Goal: Task Accomplishment & Management: Complete application form

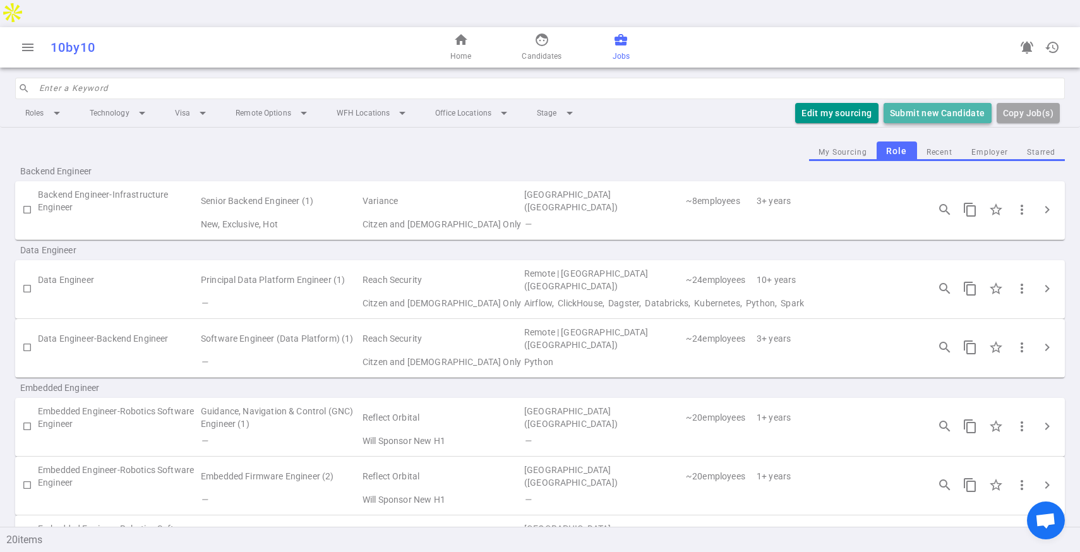
click at [946, 103] on button "Submit new Candidate" at bounding box center [937, 113] width 108 height 21
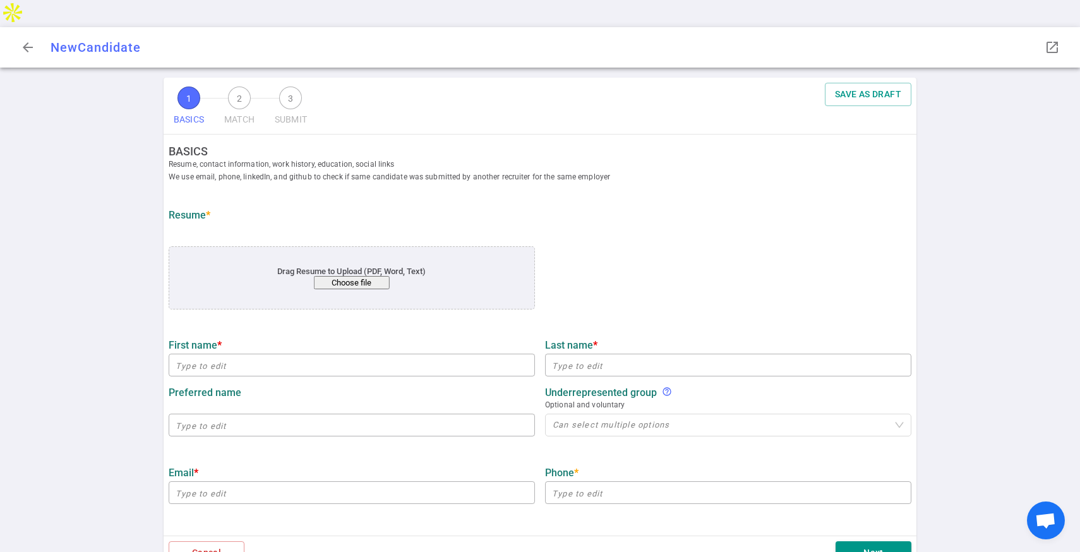
click at [348, 276] on button "Choose file" at bounding box center [352, 282] width 76 height 13
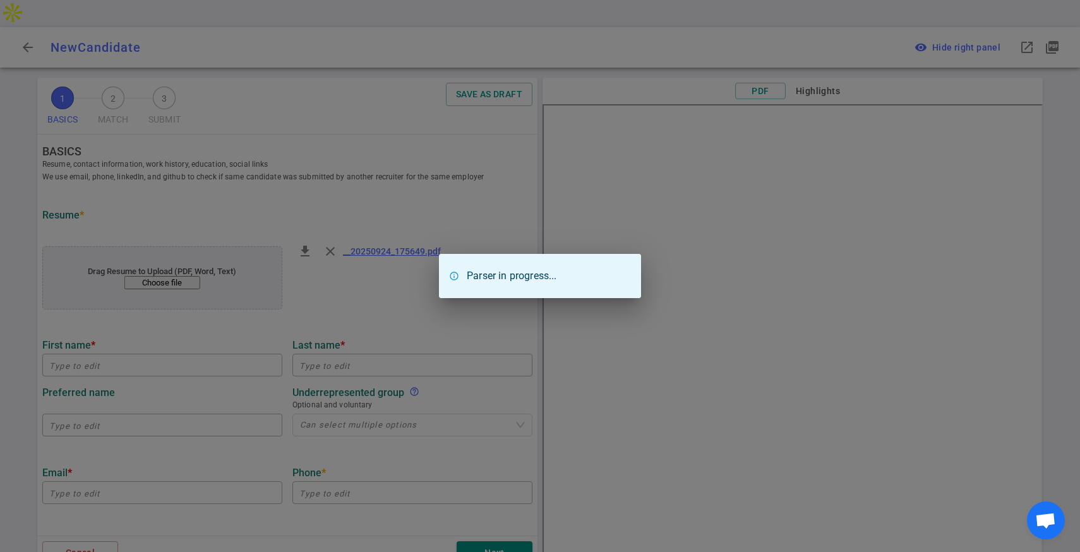
type input "[PERSON_NAME]"
type input "Peruvemba"
type input "[EMAIL_ADDRESS][DOMAIN_NAME]"
type input "[PHONE_NUMBER]"
type input "[URL][DOMAIN_NAME]"
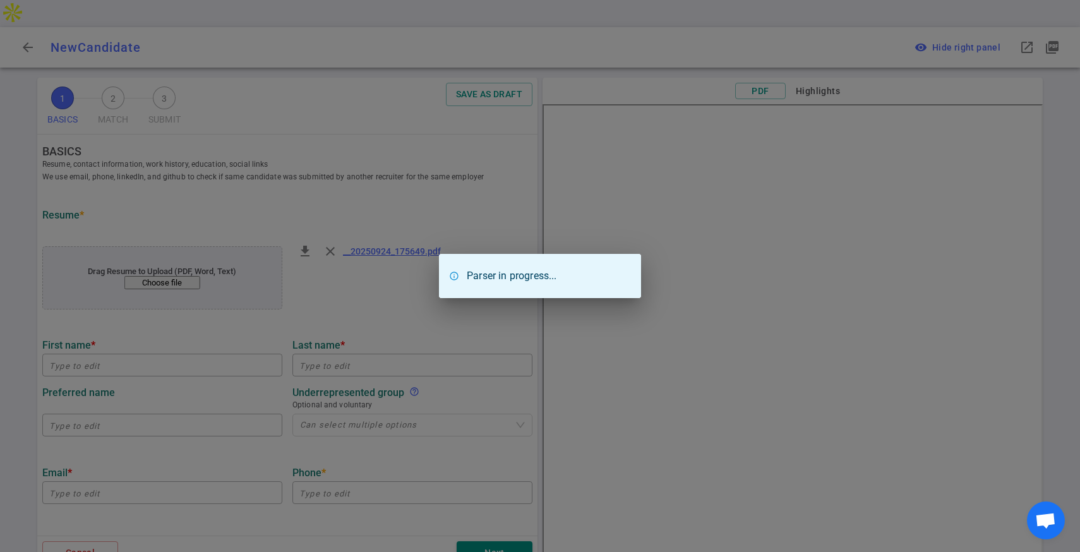
type input "[URL][DOMAIN_NAME]"
type textarea "[URL]"
type input "Ml Infrastructure Autonomy"
type textarea "Machine Learning Engineer"
type input "1.9"
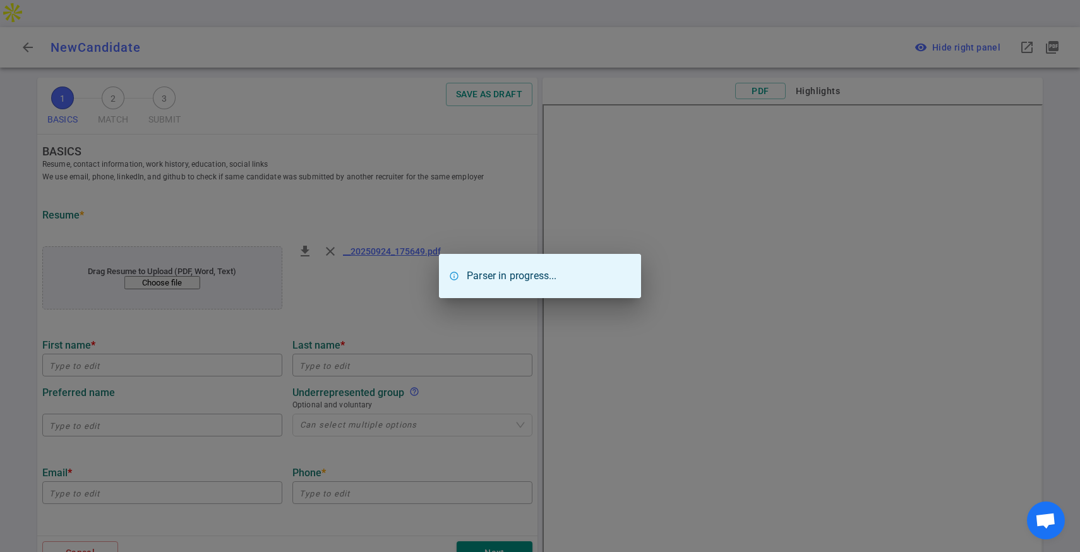
type input "[US_STATE] Institute Of Technology"
type input "Algorithm Design"
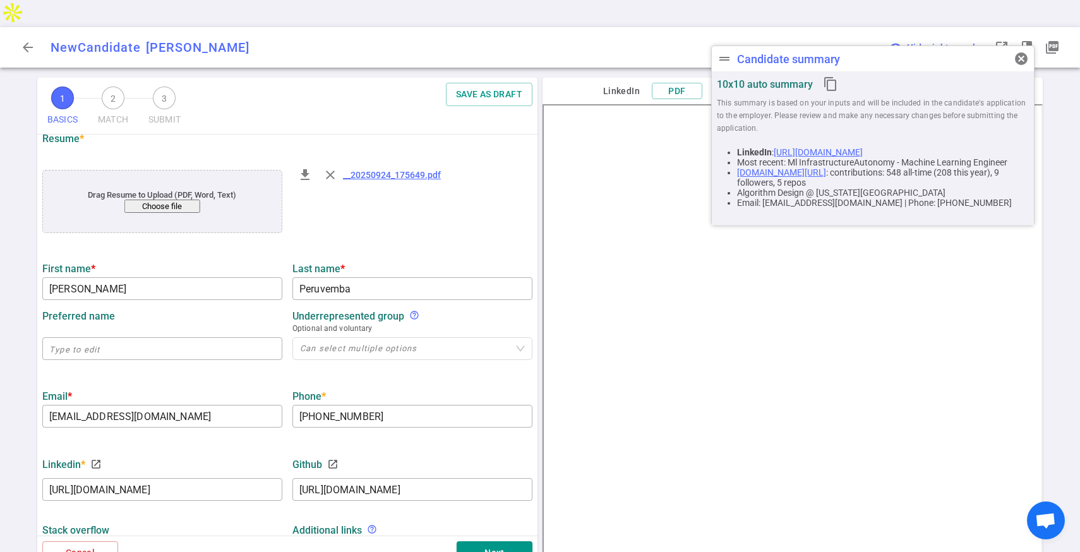
scroll to position [103, 0]
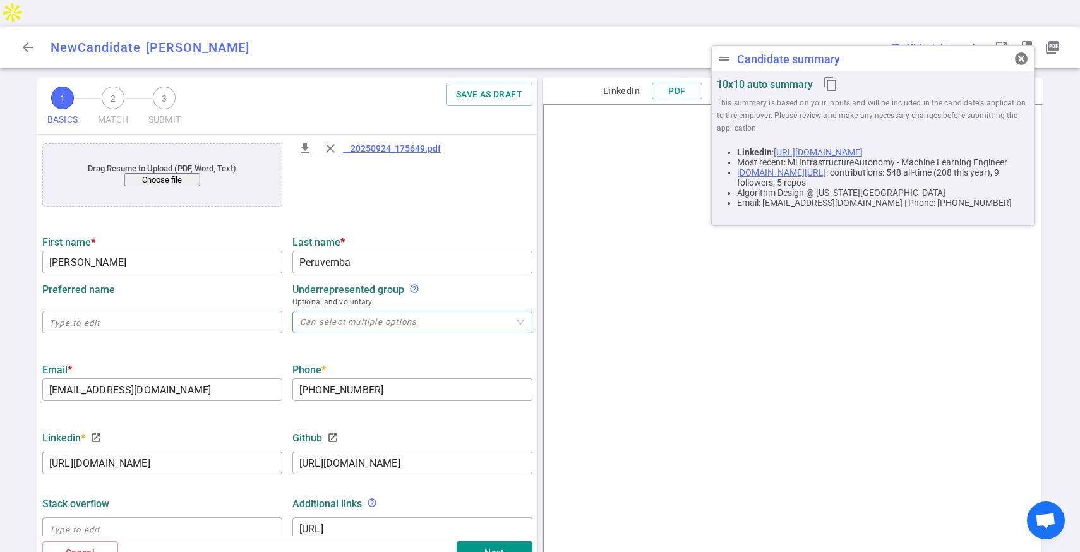
click at [437, 311] on div "Can select multiple options" at bounding box center [412, 322] width 240 height 23
click at [434, 296] on span "Optional and voluntary" at bounding box center [412, 302] width 240 height 13
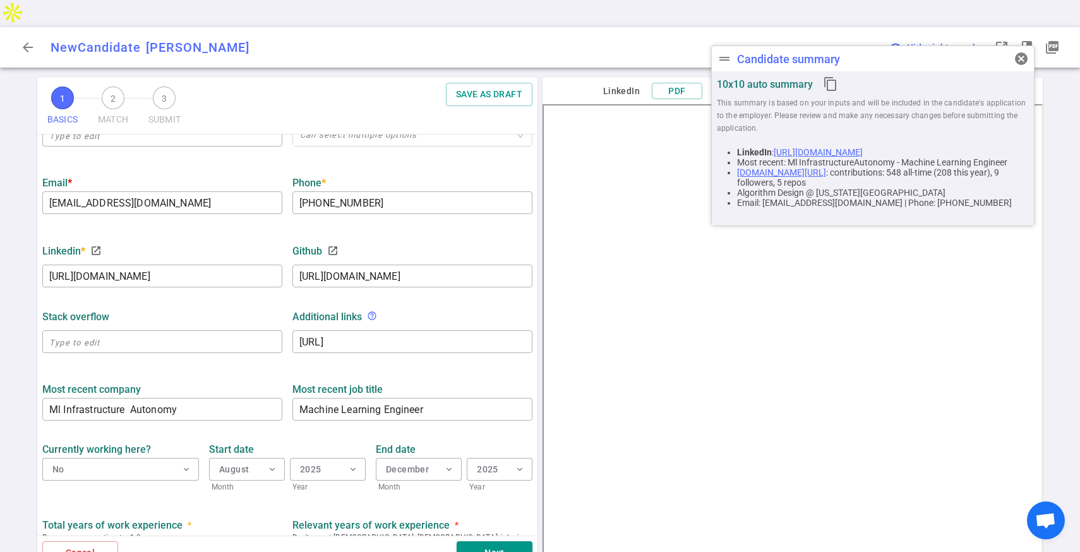
scroll to position [354, 0]
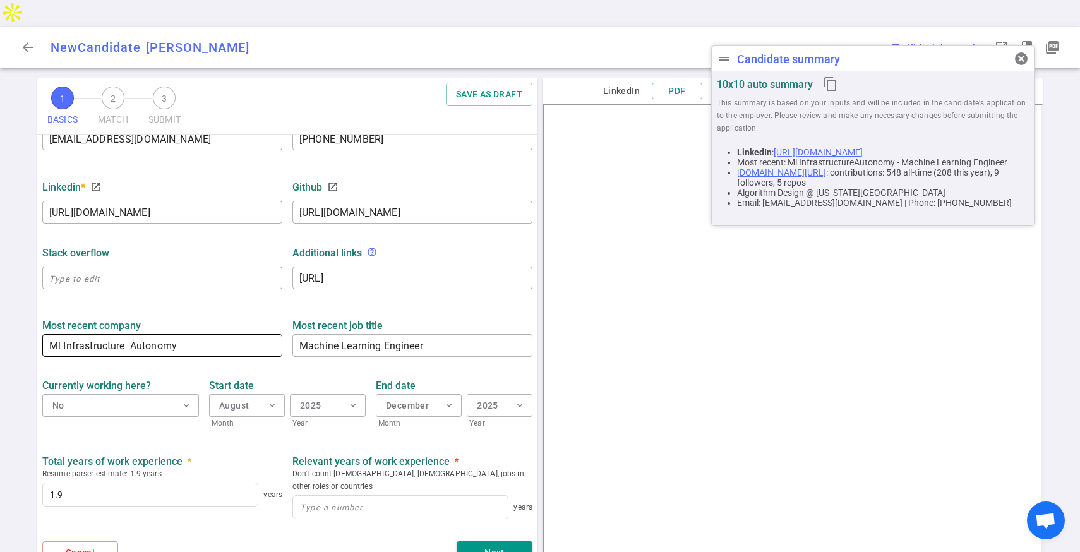
click at [201, 335] on input "Ml Infrastructure Autonomy" at bounding box center [162, 345] width 240 height 20
type input "Nuro"
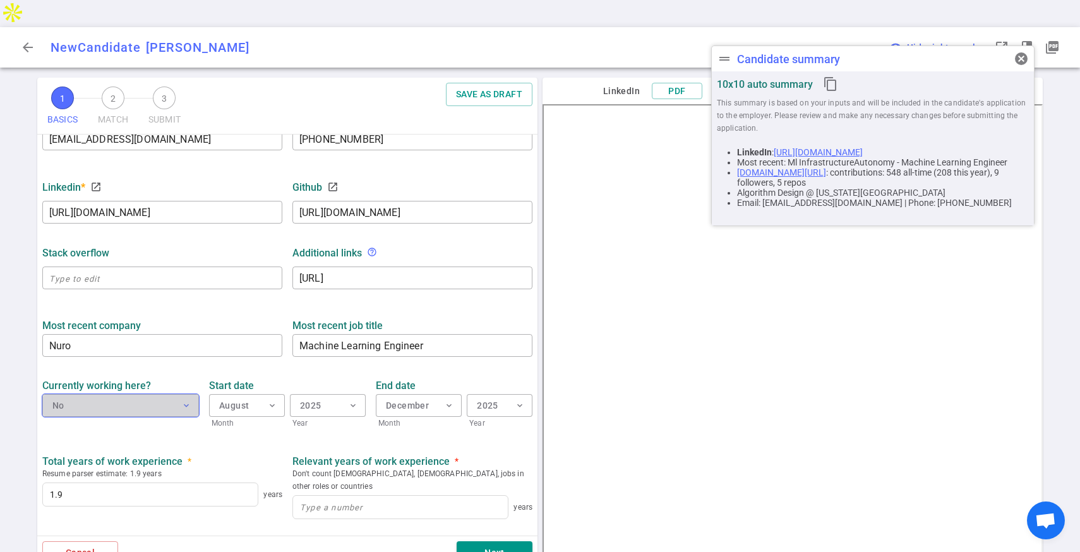
click at [176, 394] on button "No expand_more" at bounding box center [120, 405] width 157 height 23
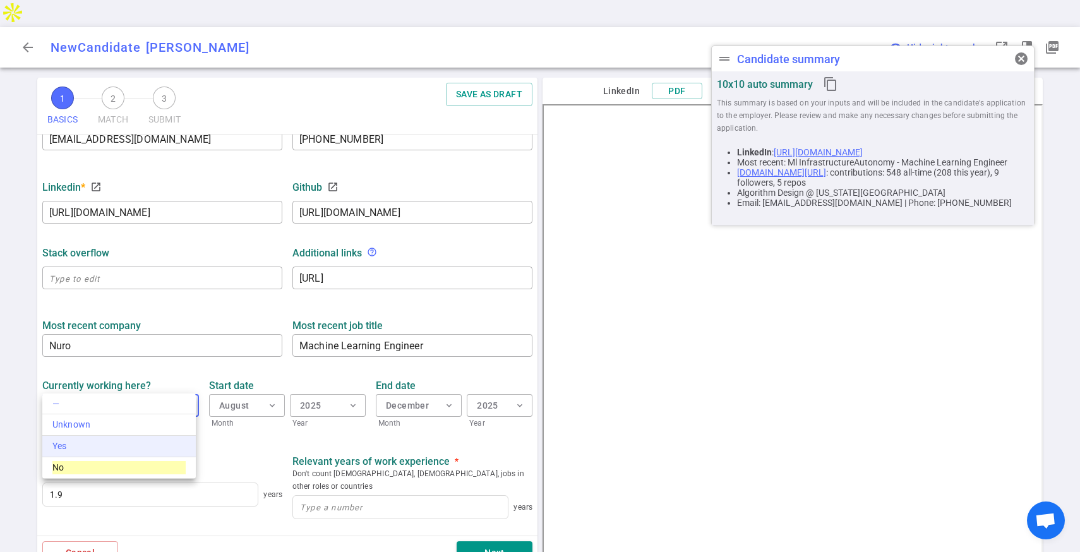
click at [155, 443] on div "Yes" at bounding box center [118, 445] width 133 height 13
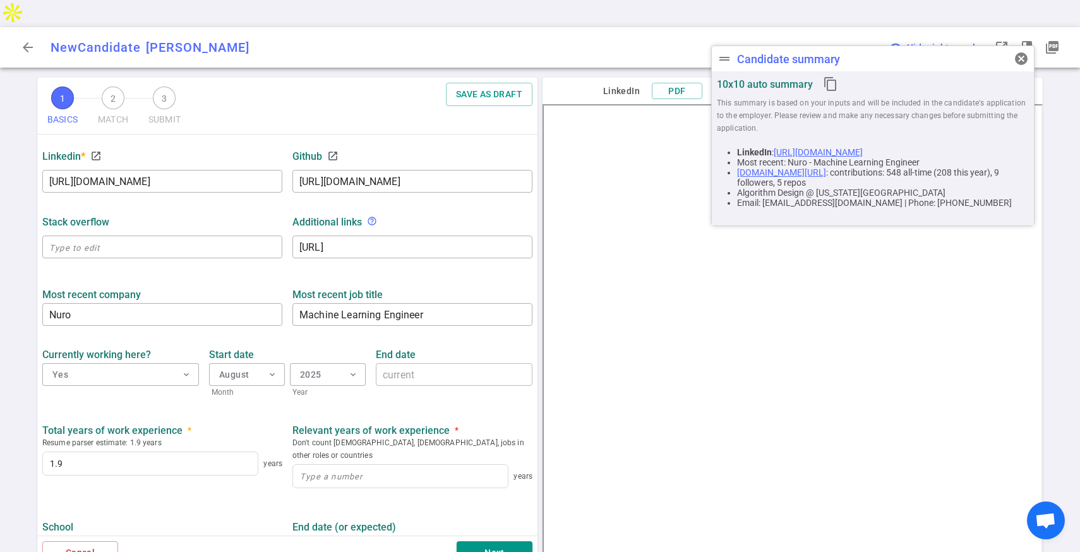
scroll to position [385, 0]
click at [374, 464] on input at bounding box center [400, 475] width 215 height 23
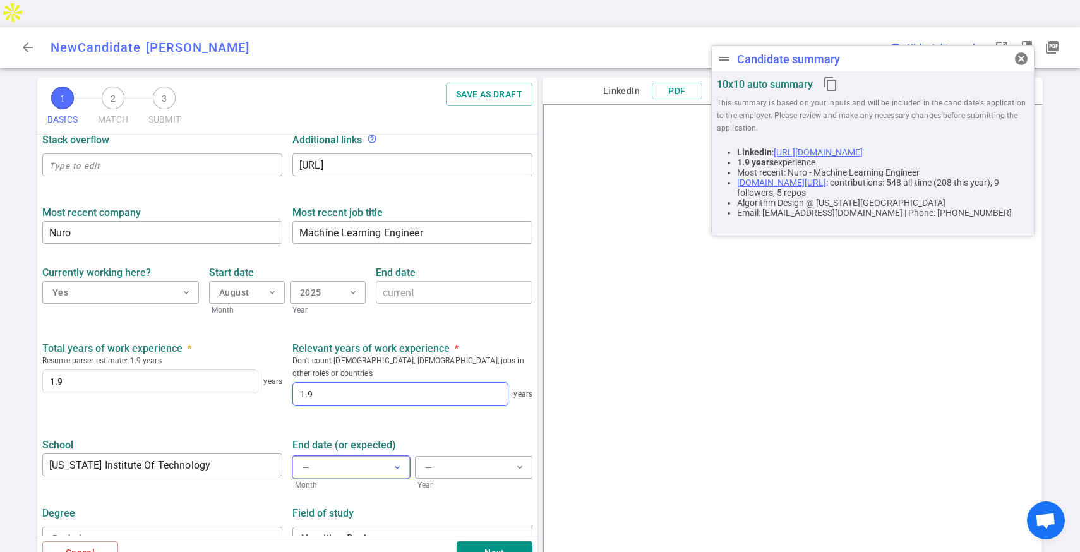
scroll to position [476, 0]
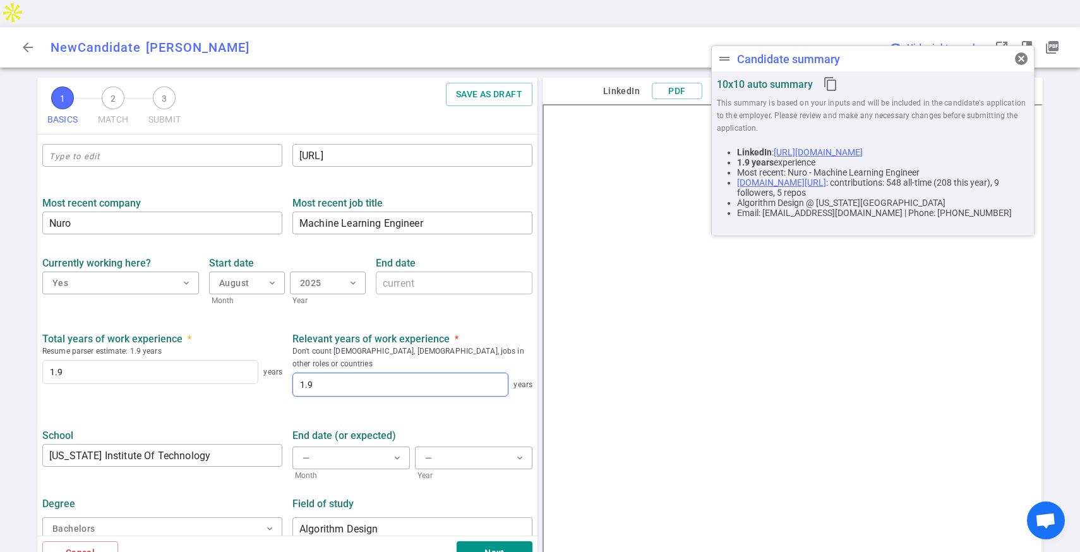
type input "1.9"
click at [1024, 71] on div "10x10 auto summary content_copy" at bounding box center [873, 83] width 312 height 25
click at [1026, 56] on span "cancel" at bounding box center [1020, 58] width 15 height 15
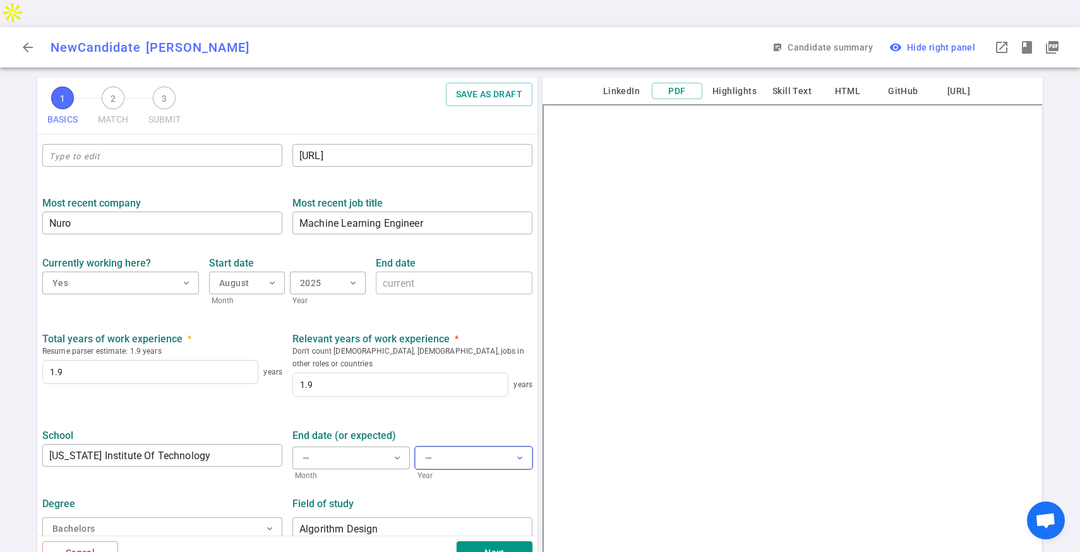
click at [425, 450] on div "—" at bounding box center [428, 458] width 7 height 16
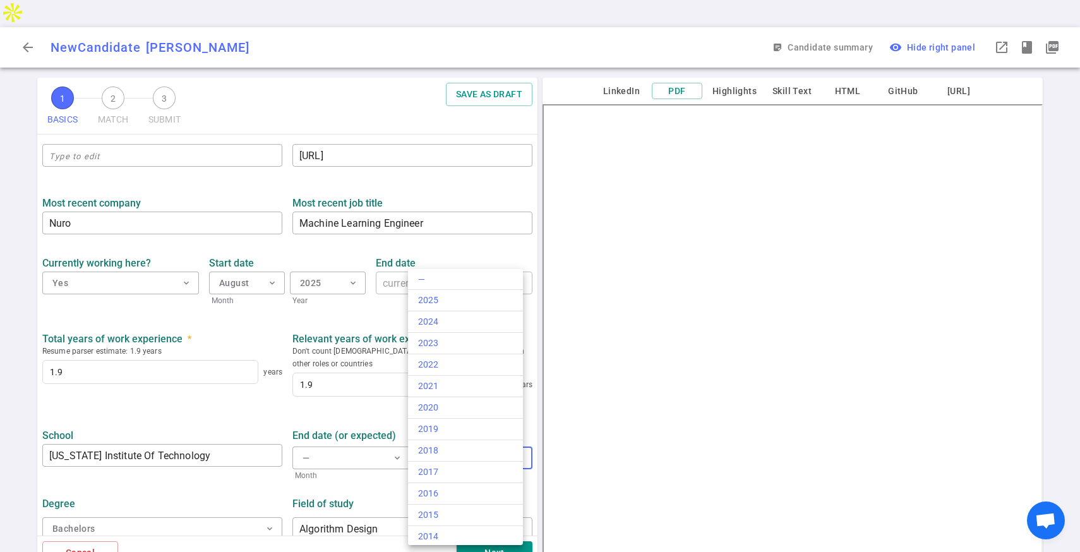
click at [378, 383] on div at bounding box center [540, 276] width 1080 height 552
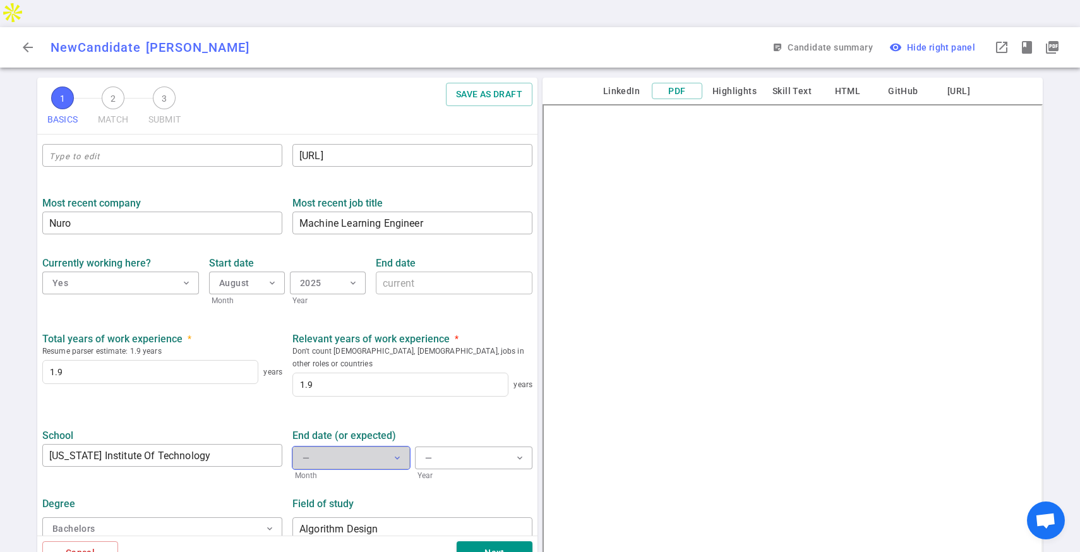
click at [370, 446] on button "— expand_more" at bounding box center [350, 457] width 117 height 23
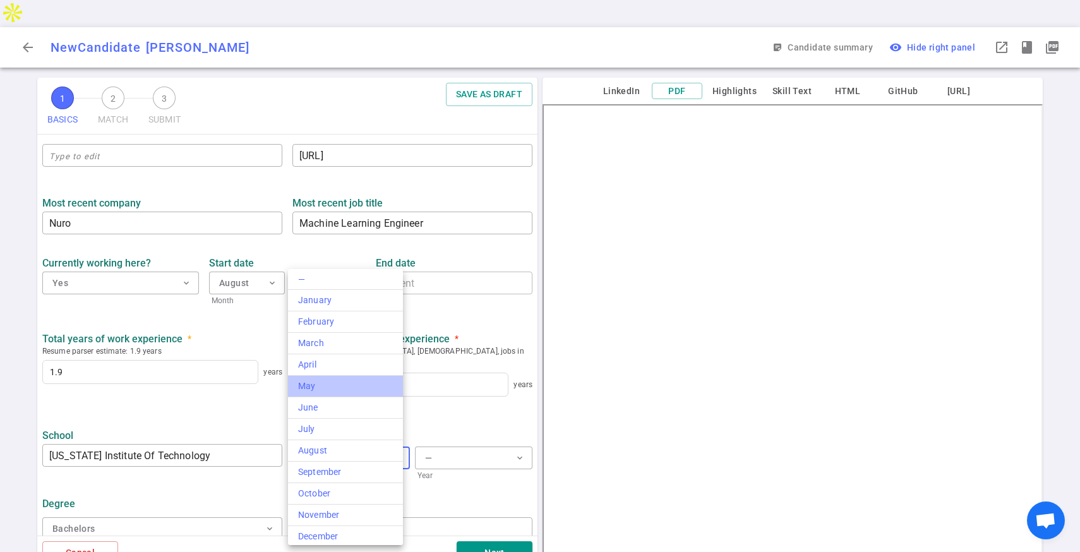
click at [373, 378] on li "May" at bounding box center [345, 386] width 115 height 21
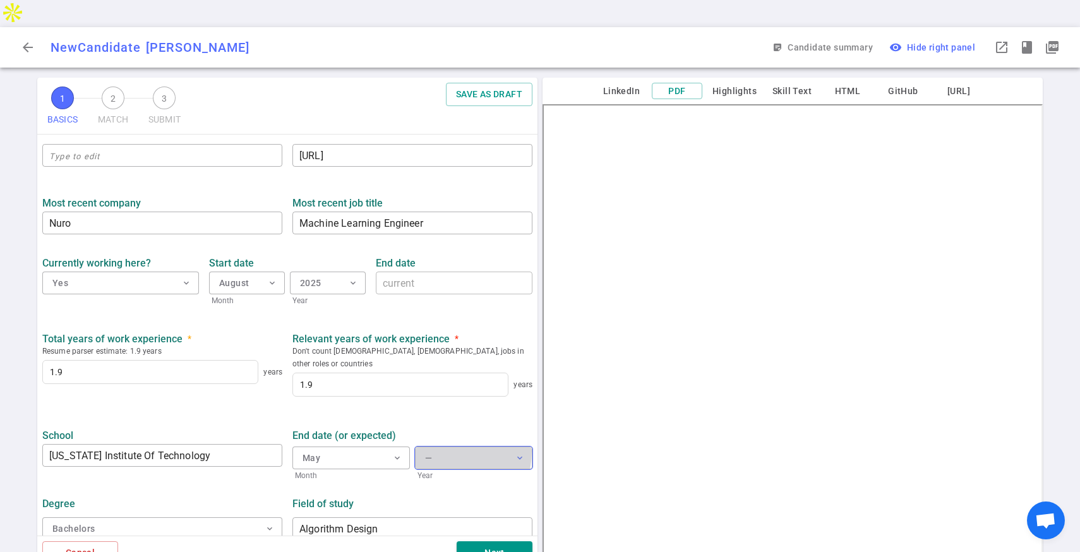
click at [425, 450] on div "—" at bounding box center [428, 458] width 7 height 16
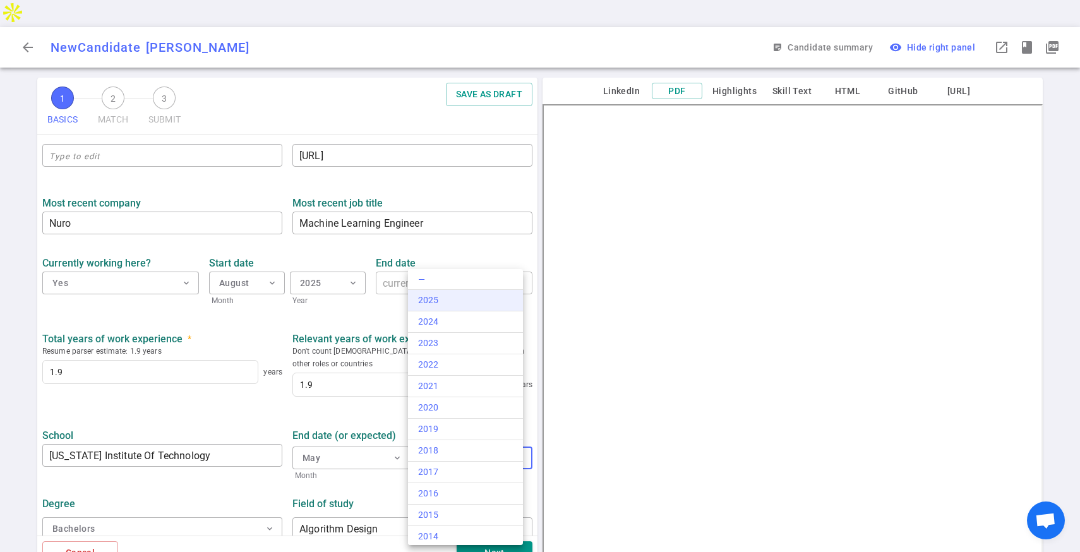
click at [457, 306] on div "2025" at bounding box center [465, 300] width 95 height 13
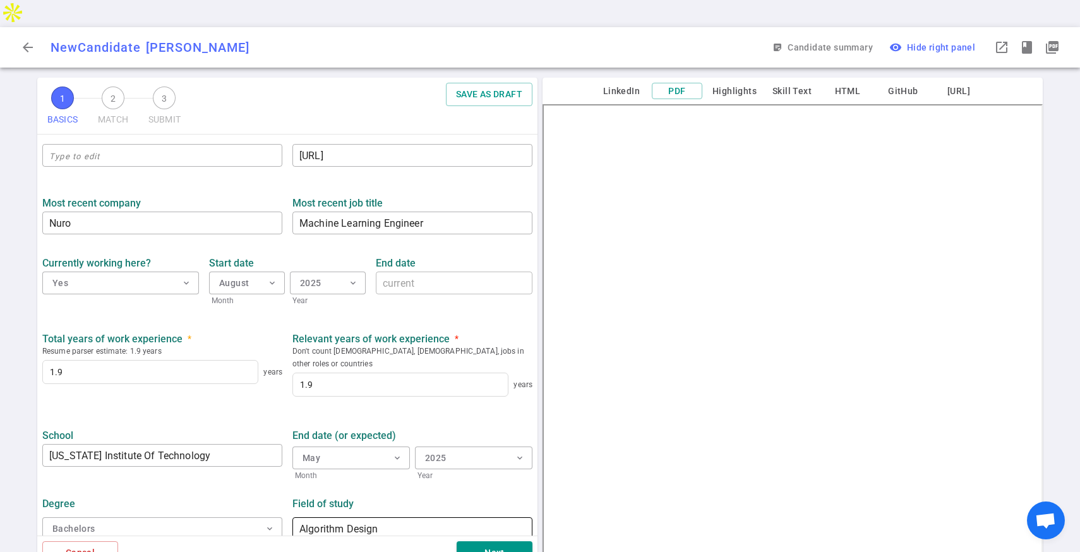
click at [367, 518] on input "Algorithm Design" at bounding box center [412, 528] width 240 height 20
type input "Computer Science"
click at [483, 541] on button "Next" at bounding box center [495, 552] width 76 height 23
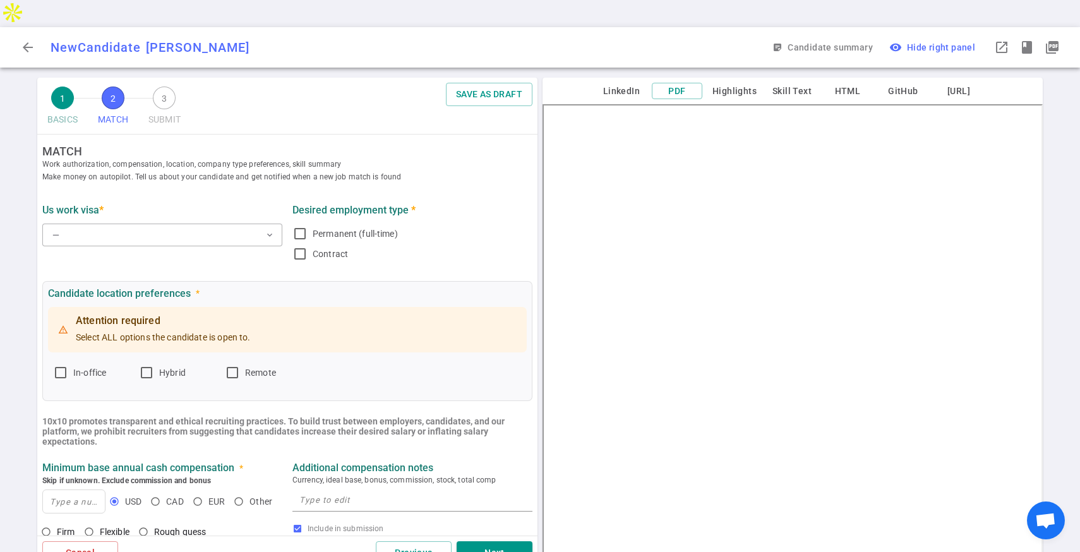
scroll to position [0, 0]
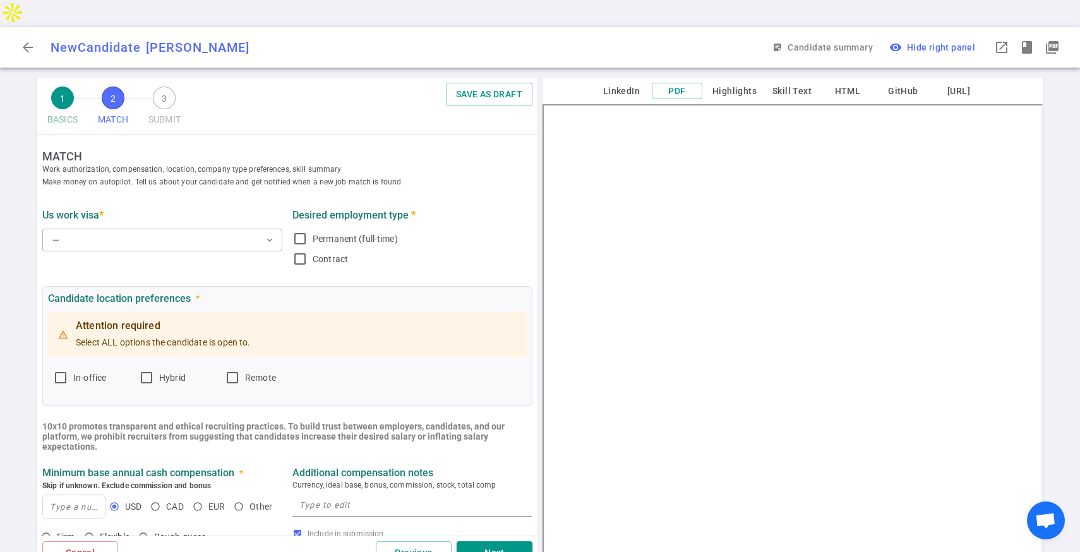
click at [287, 213] on div "Desired employment type * Permanent (full-time) Contract" at bounding box center [412, 237] width 250 height 68
click at [268, 235] on span "expand_more" at bounding box center [270, 240] width 10 height 10
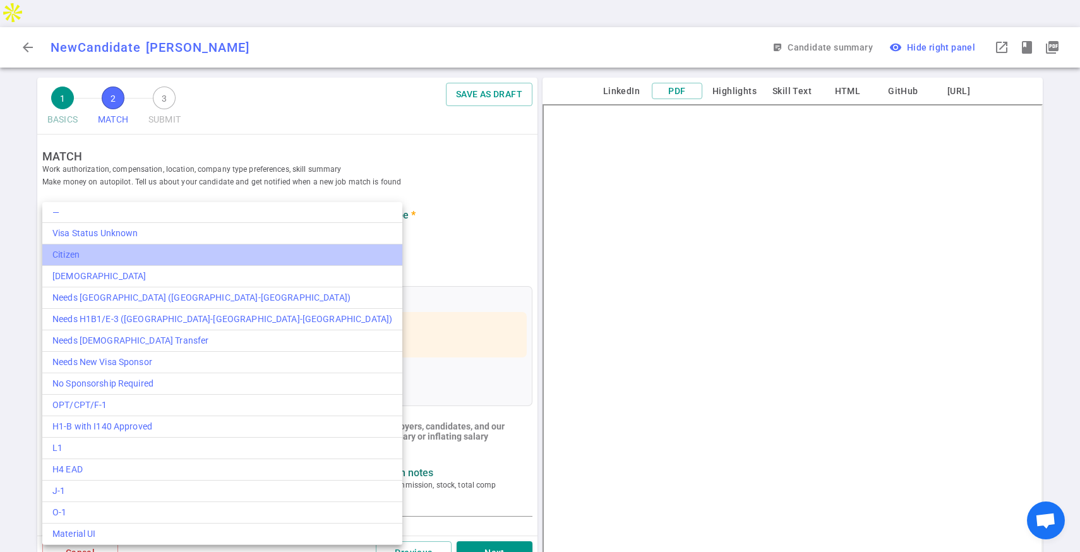
click at [242, 244] on li "Citizen" at bounding box center [222, 254] width 360 height 21
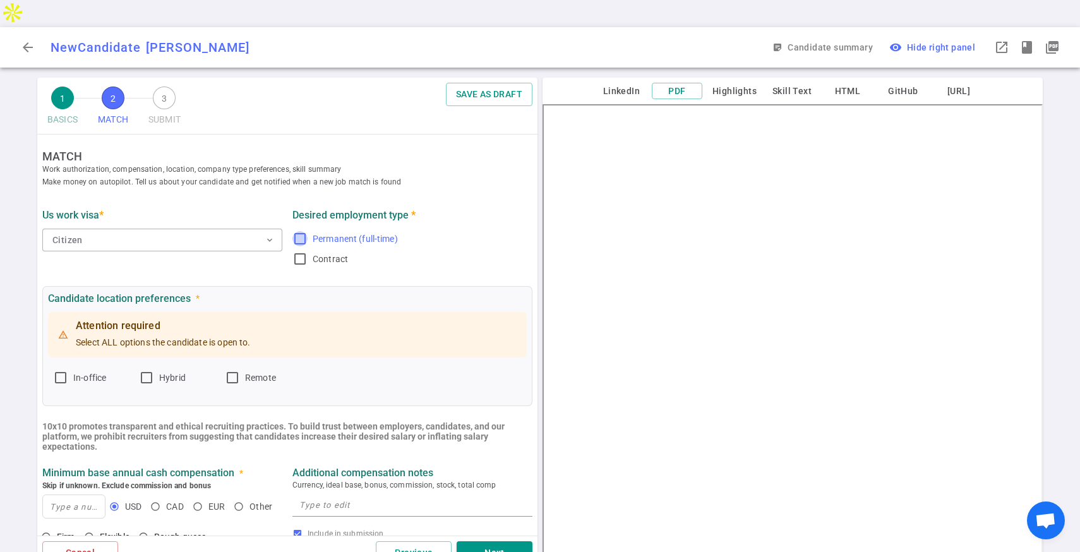
click at [293, 231] on input "Permanent (full-time)" at bounding box center [299, 238] width 15 height 15
checkbox input "true"
click at [66, 370] on input "In-office" at bounding box center [60, 377] width 15 height 15
checkbox input "true"
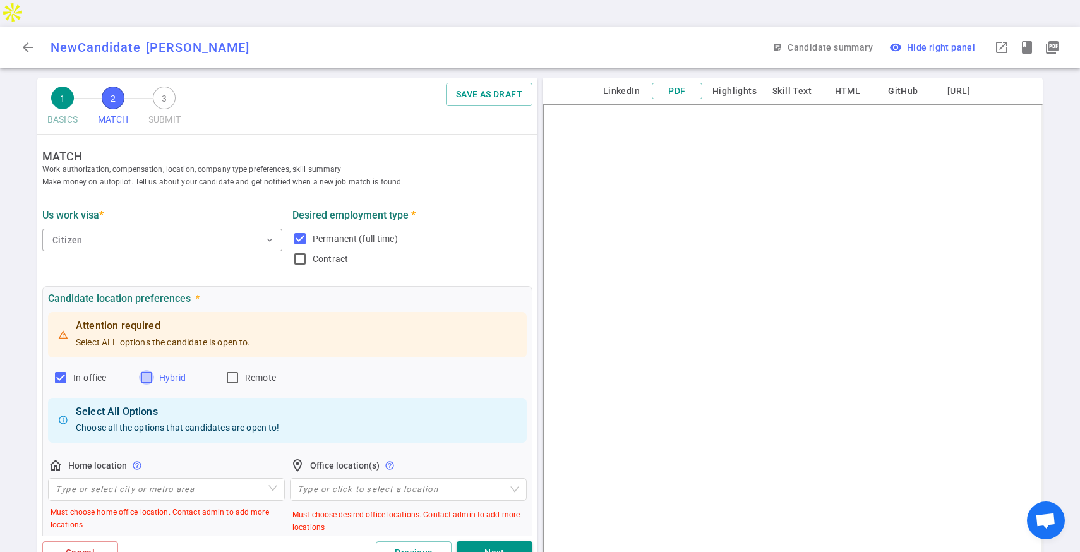
click at [146, 370] on input "Hybrid" at bounding box center [146, 377] width 15 height 15
checkbox input "true"
click at [241, 367] on label "Remote" at bounding box center [263, 377] width 76 height 20
click at [240, 370] on input "Remote" at bounding box center [232, 377] width 15 height 15
checkbox input "true"
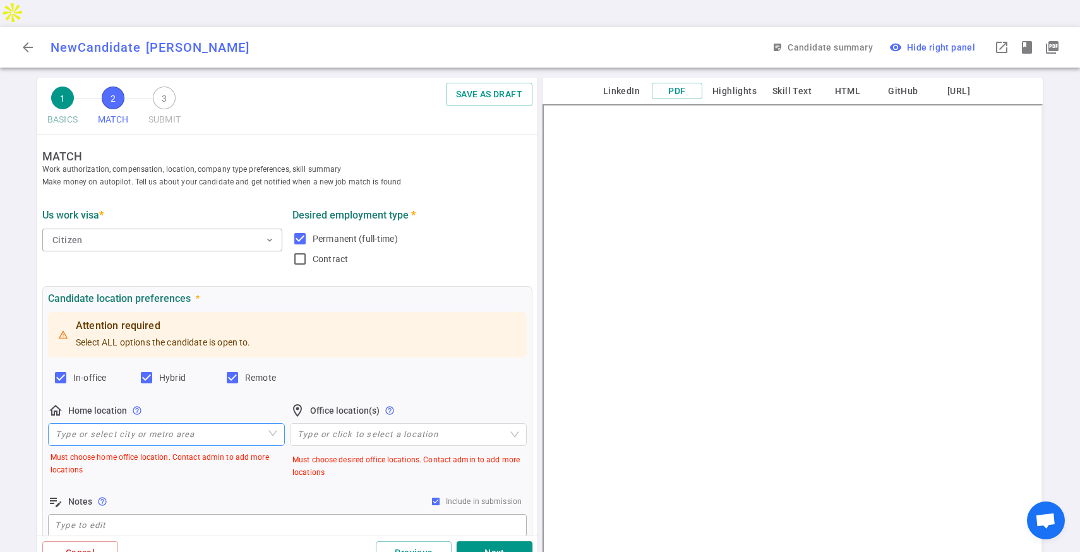
click at [206, 424] on input "search" at bounding box center [167, 434] width 222 height 21
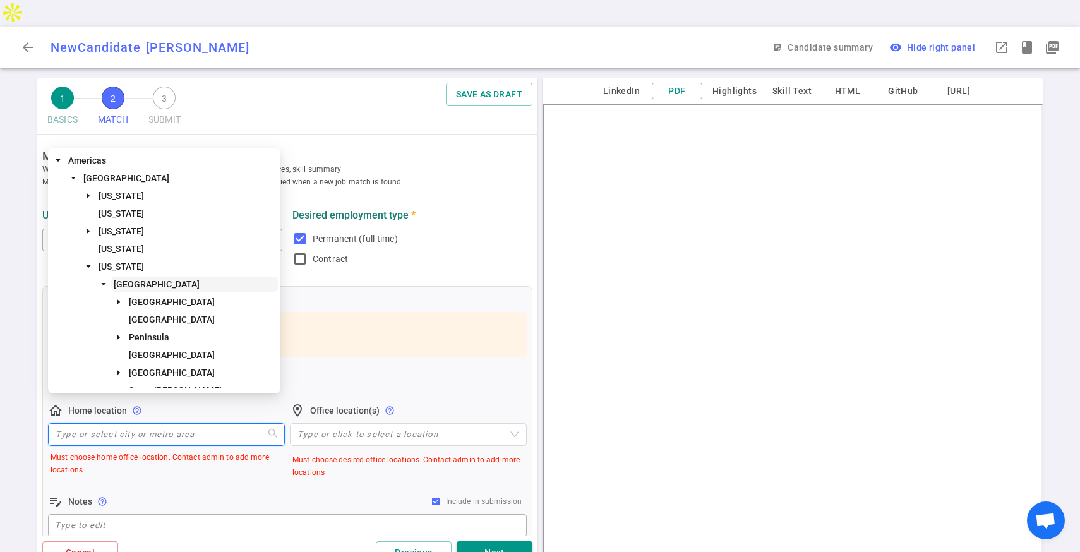
click at [200, 286] on span "[GEOGRAPHIC_DATA]" at bounding box center [157, 284] width 86 height 10
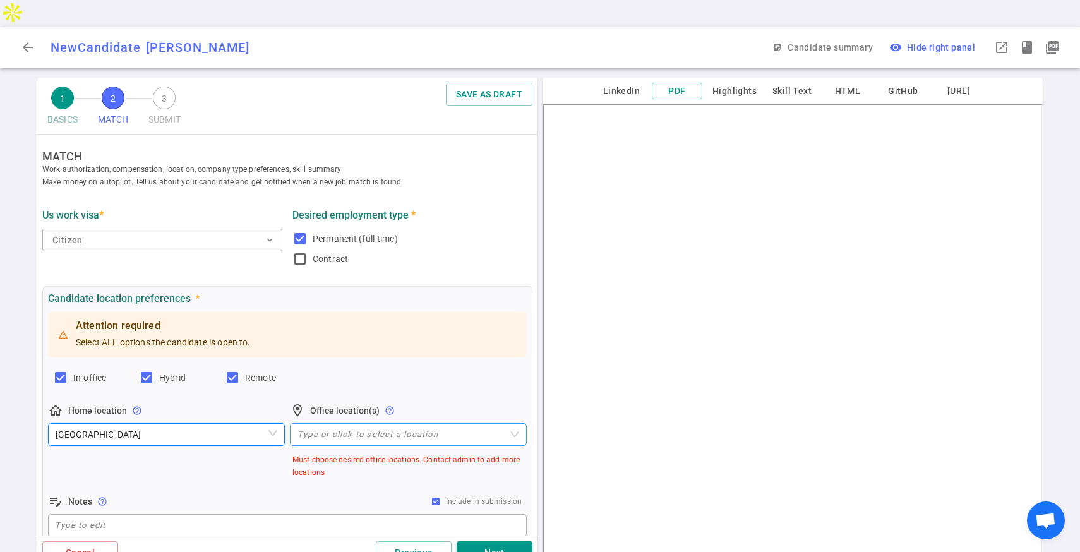
click at [325, 429] on div at bounding box center [401, 433] width 218 height 9
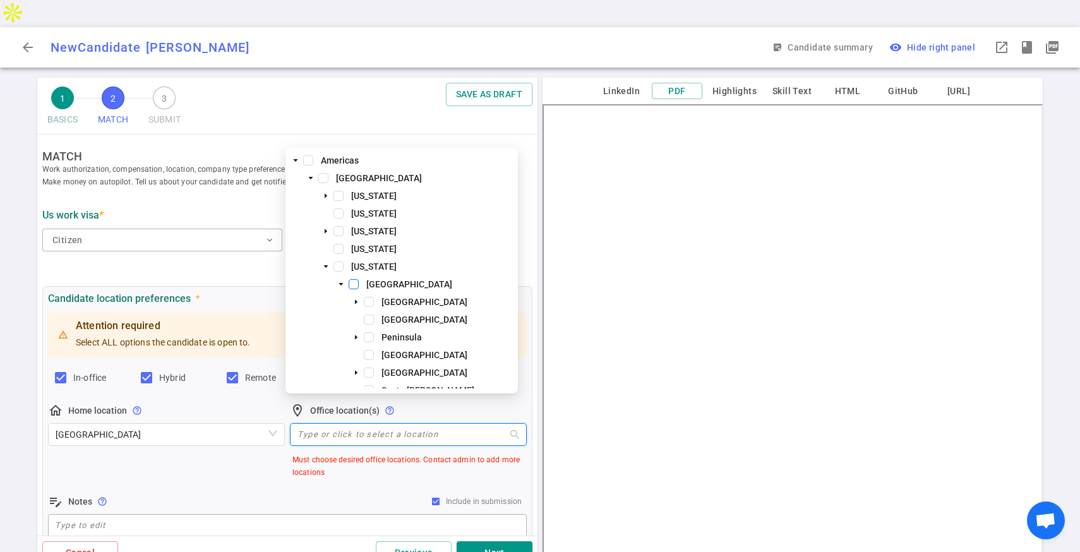
click at [354, 284] on span at bounding box center [354, 284] width 10 height 10
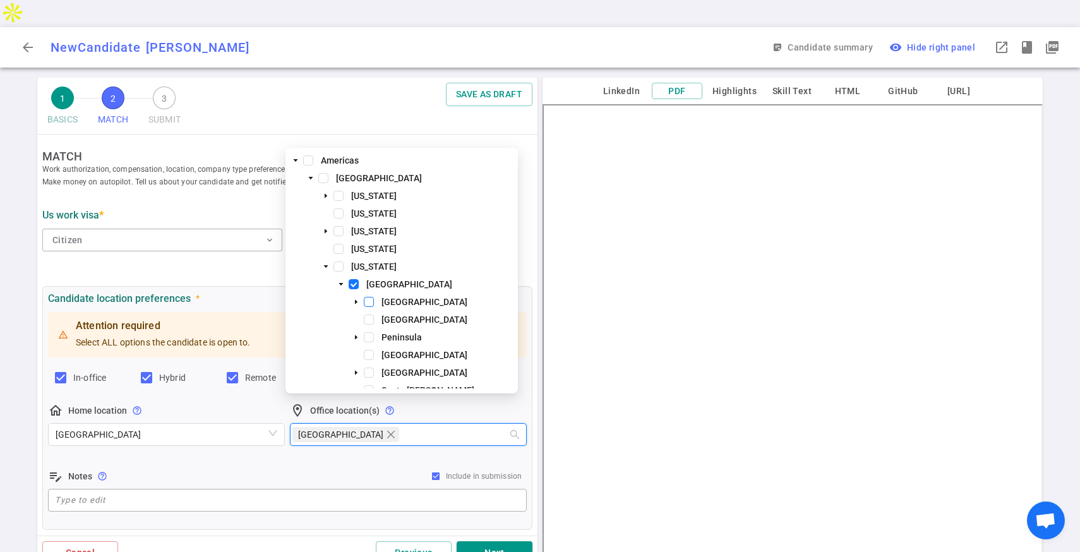
click at [371, 299] on span at bounding box center [369, 302] width 10 height 10
click at [374, 320] on div "[GEOGRAPHIC_DATA]" at bounding box center [401, 321] width 227 height 18
click at [373, 321] on span at bounding box center [369, 319] width 10 height 10
click at [371, 336] on span at bounding box center [369, 337] width 10 height 10
click at [371, 351] on span at bounding box center [369, 355] width 10 height 10
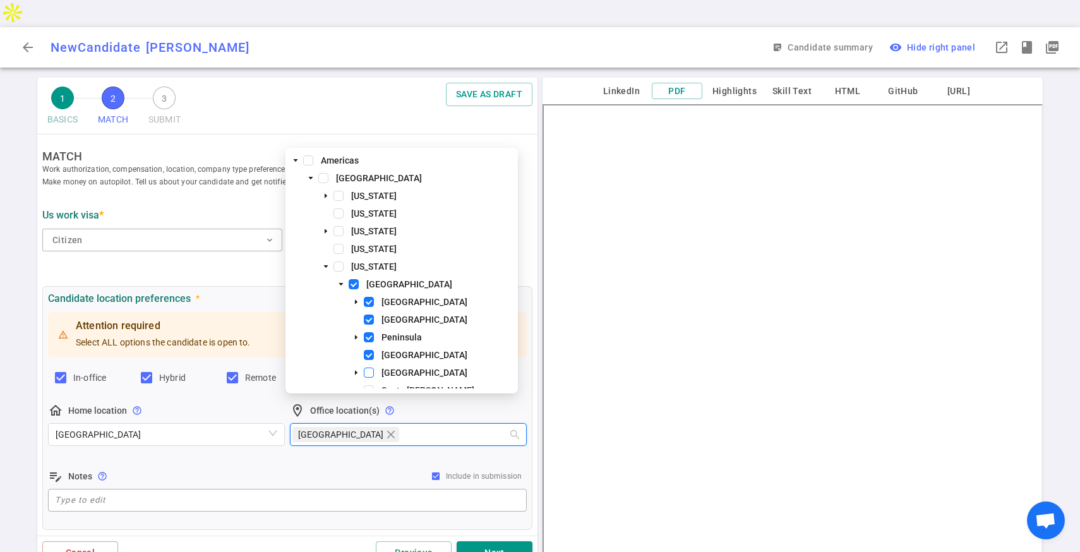
click at [369, 369] on span at bounding box center [369, 372] width 10 height 10
click at [342, 267] on span at bounding box center [338, 266] width 10 height 10
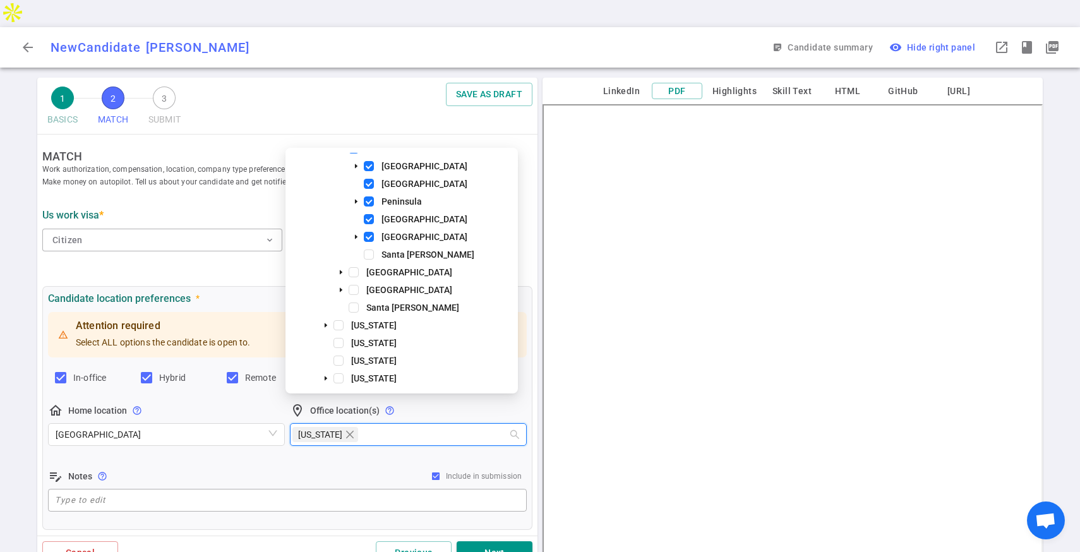
scroll to position [138, 0]
click at [352, 268] on span at bounding box center [354, 270] width 10 height 10
click at [355, 285] on span at bounding box center [354, 288] width 10 height 10
click at [355, 301] on span at bounding box center [354, 306] width 10 height 10
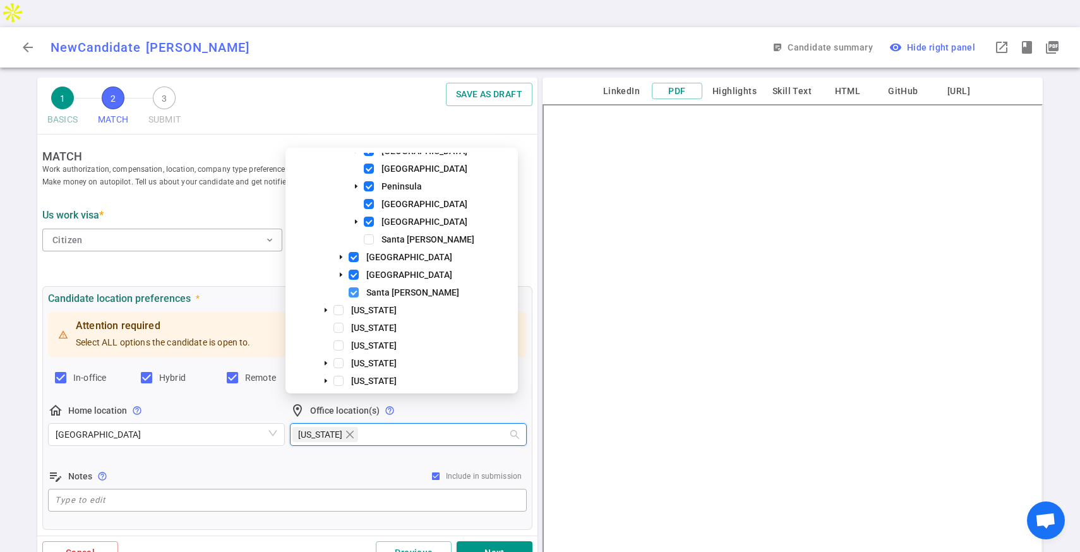
scroll to position [167, 0]
click at [342, 344] on span at bounding box center [338, 347] width 10 height 10
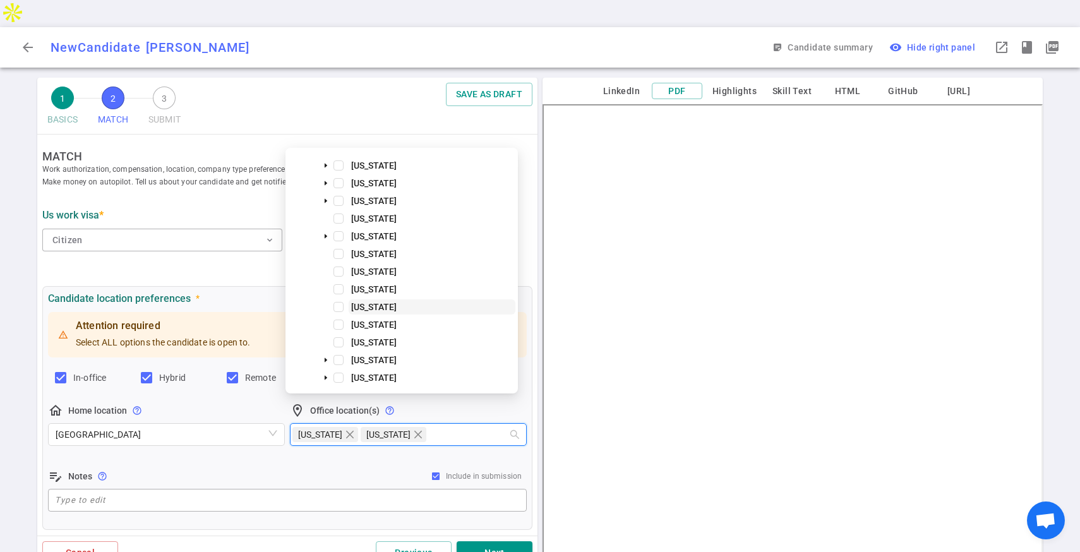
scroll to position [636, 0]
click at [343, 282] on div "[US_STATE]" at bounding box center [401, 286] width 227 height 18
click at [341, 284] on span at bounding box center [338, 284] width 10 height 10
click at [337, 302] on span at bounding box center [338, 302] width 10 height 10
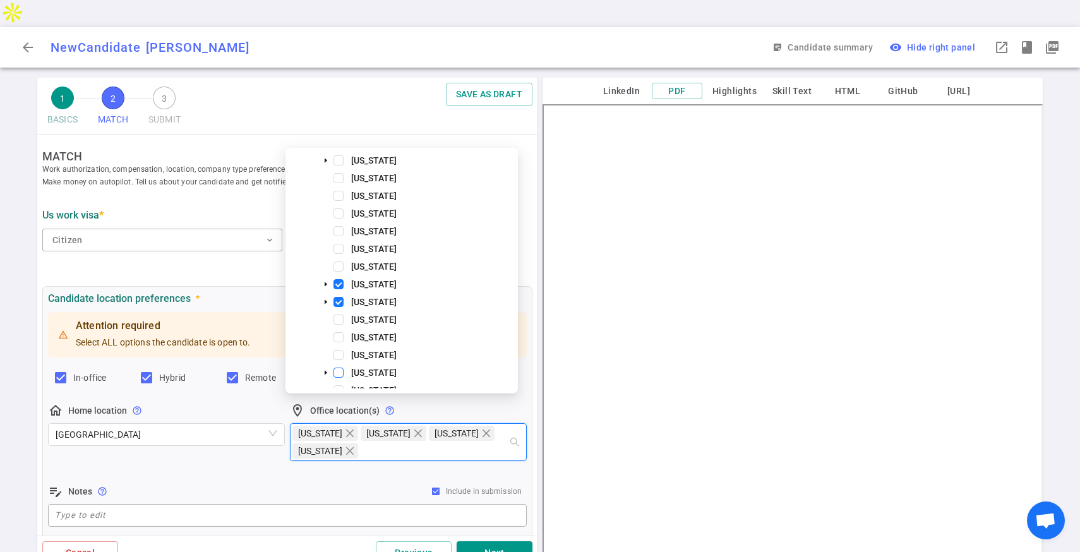
click at [340, 371] on span at bounding box center [338, 372] width 10 height 10
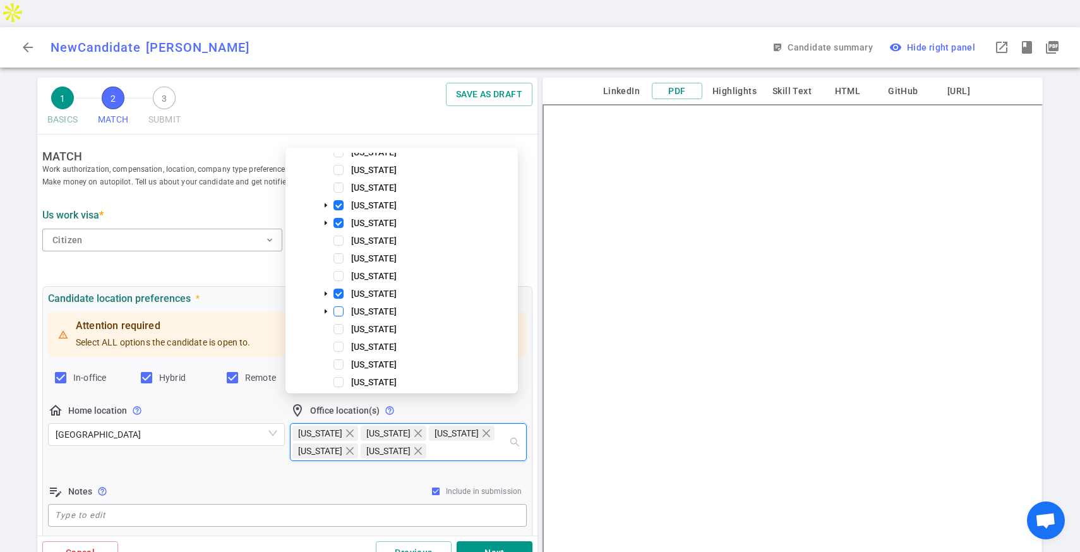
click at [342, 310] on span at bounding box center [338, 311] width 10 height 10
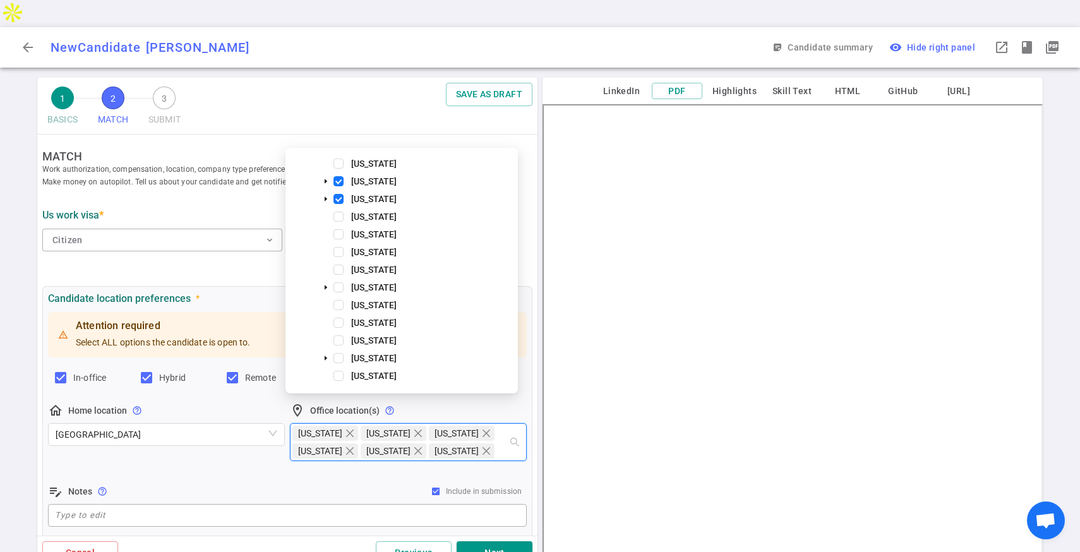
scroll to position [973, 0]
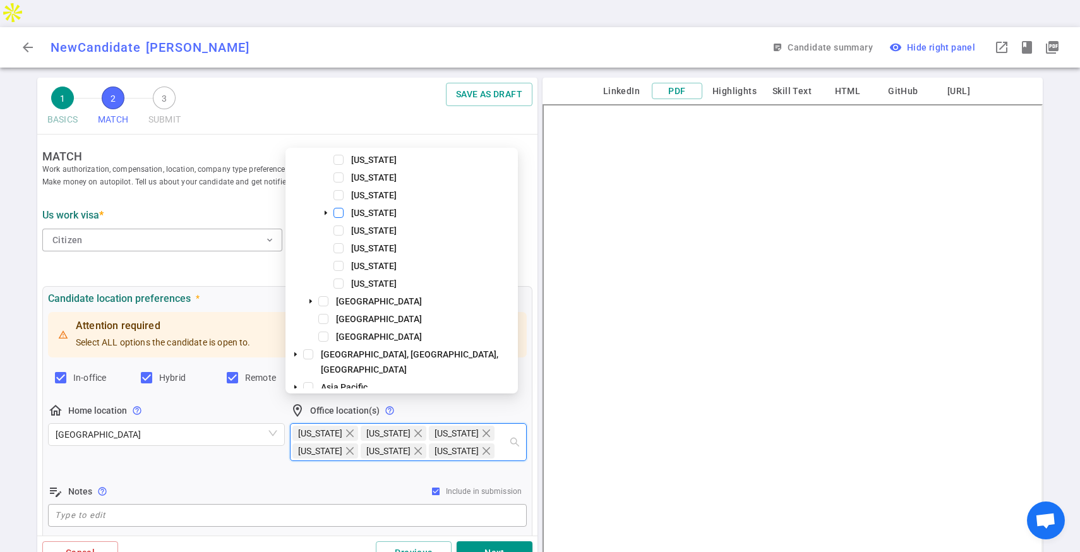
click at [341, 214] on span at bounding box center [338, 213] width 10 height 10
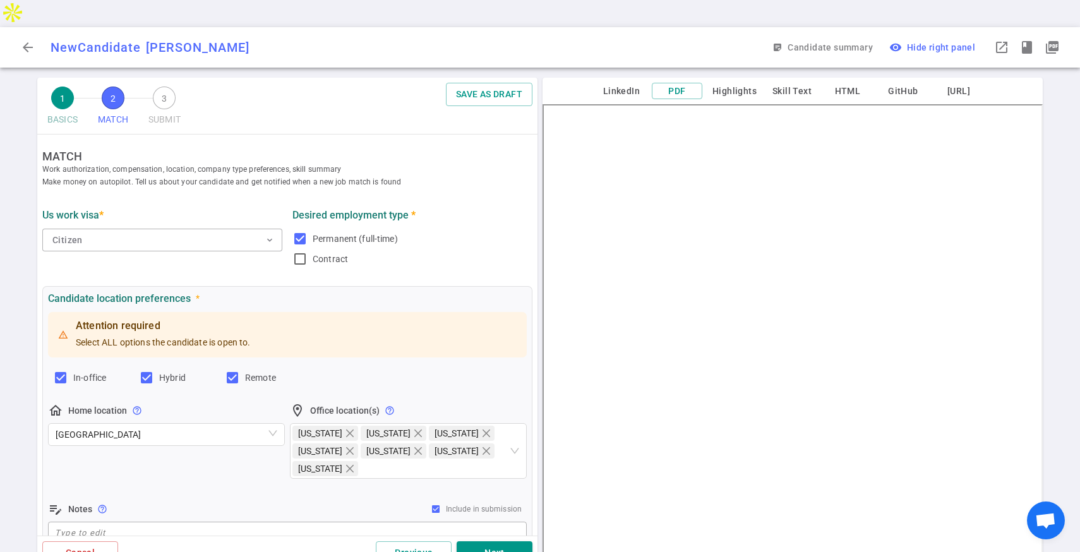
drag, startPoint x: 367, startPoint y: 486, endPoint x: 369, endPoint y: 475, distance: 10.8
click at [367, 501] on div "edit_note Notes help_outline Include in submission" at bounding box center [287, 508] width 479 height 15
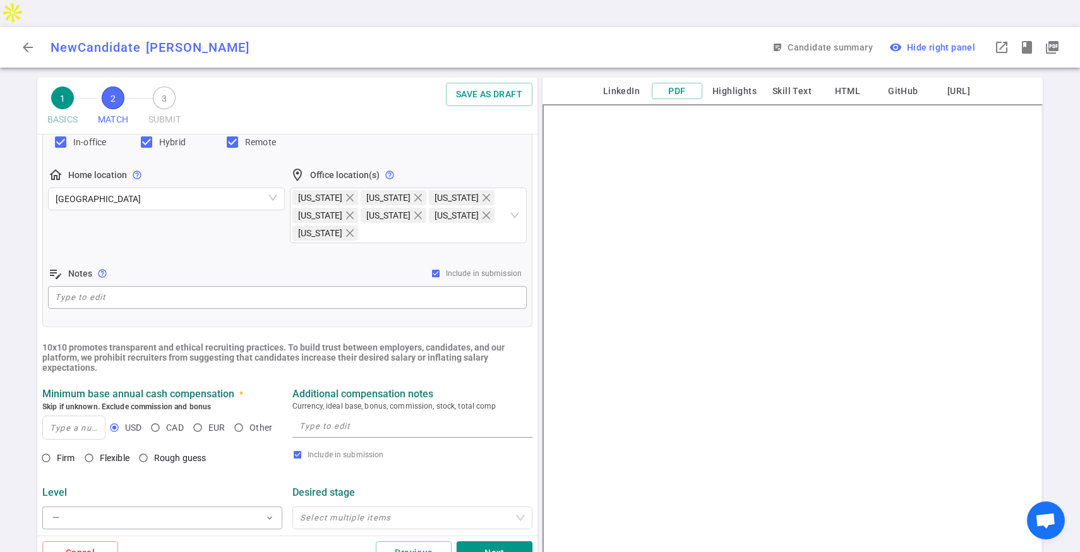
scroll to position [260, 0]
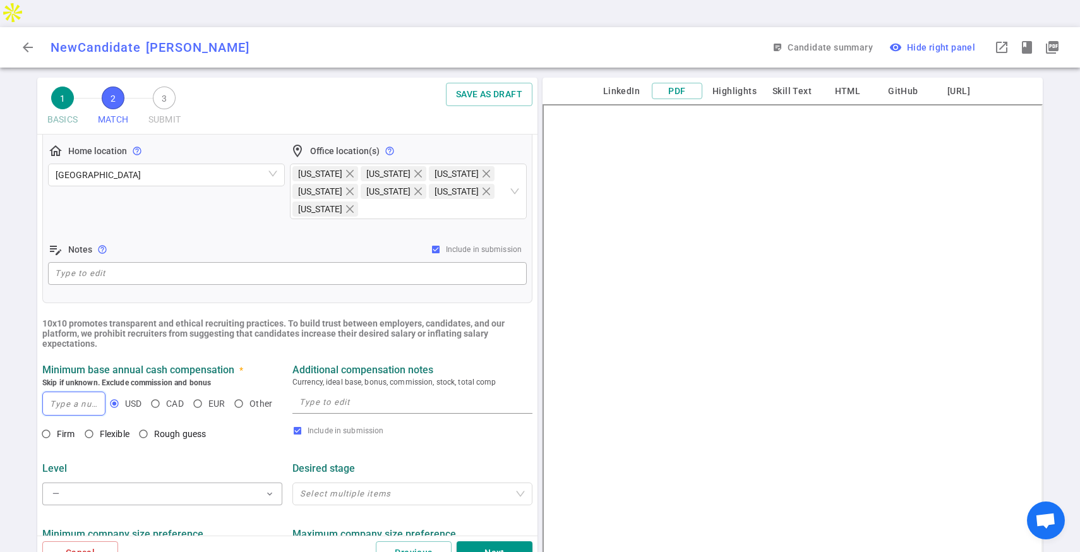
click at [60, 392] on input at bounding box center [74, 403] width 62 height 23
type input "130,000"
click at [93, 423] on input "Flexible" at bounding box center [88, 433] width 21 height 21
radio input "true"
click at [125, 482] on button "— expand_more" at bounding box center [162, 493] width 240 height 23
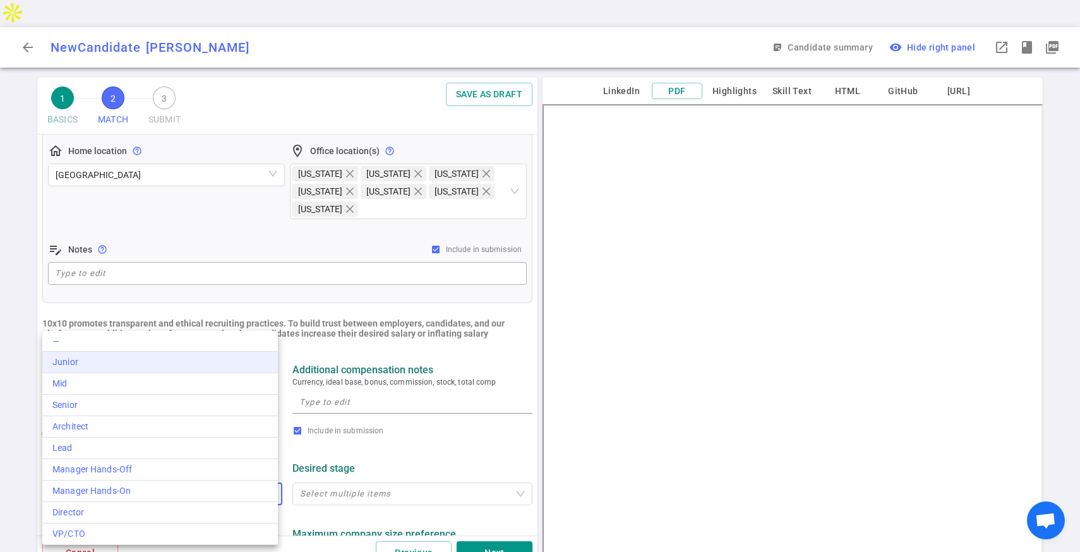
click at [132, 370] on div "— Junior Mid Senior Architect Lead Manager Hands-Off Manager Hands-On Director …" at bounding box center [160, 438] width 236 height 214
click at [132, 369] on li "Junior" at bounding box center [160, 362] width 236 height 21
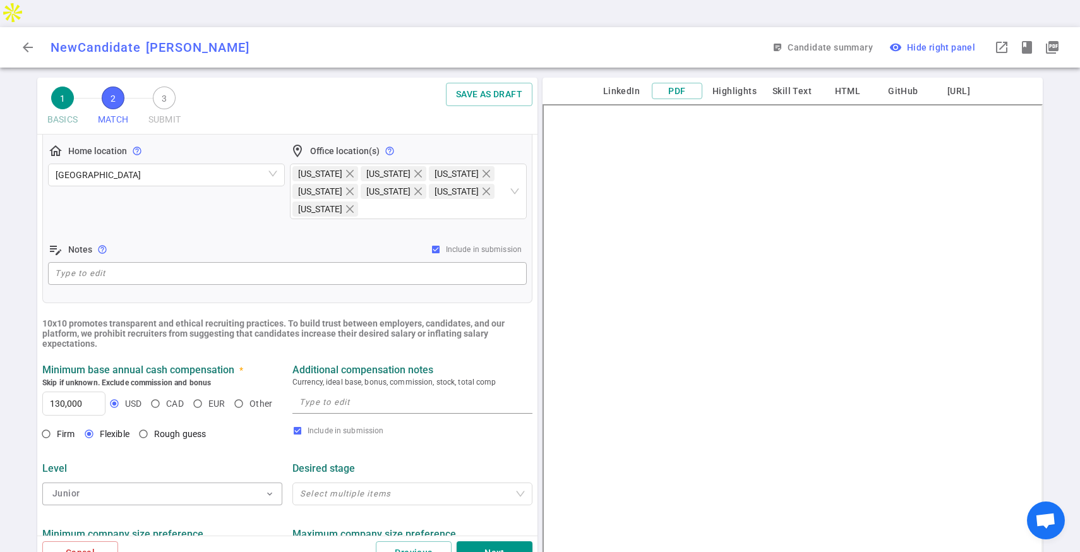
scroll to position [285, 0]
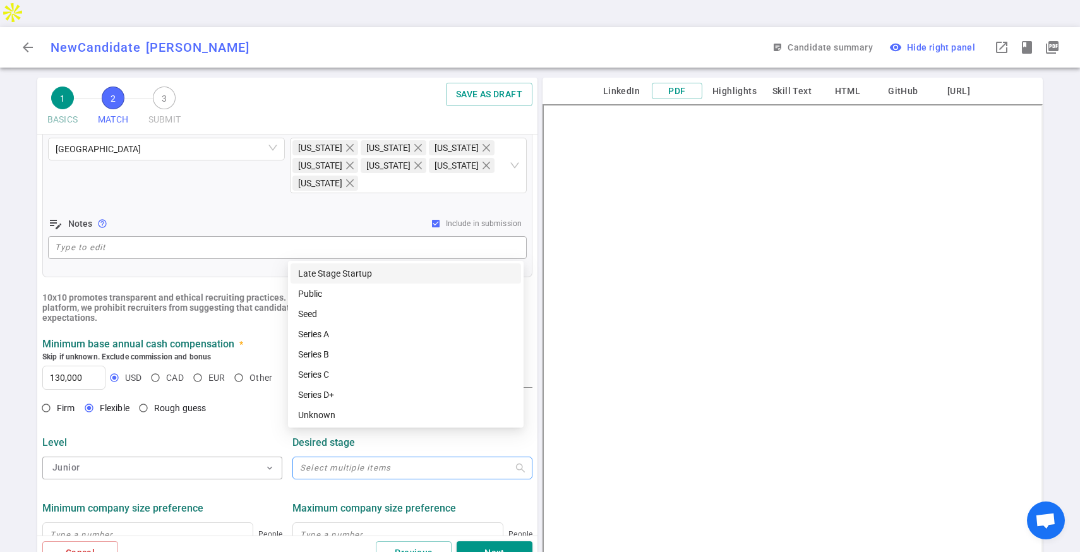
click at [349, 457] on div "Select multiple items" at bounding box center [412, 468] width 240 height 23
click at [371, 306] on div "Seed" at bounding box center [405, 314] width 230 height 20
click at [372, 328] on div "Series A" at bounding box center [405, 334] width 215 height 14
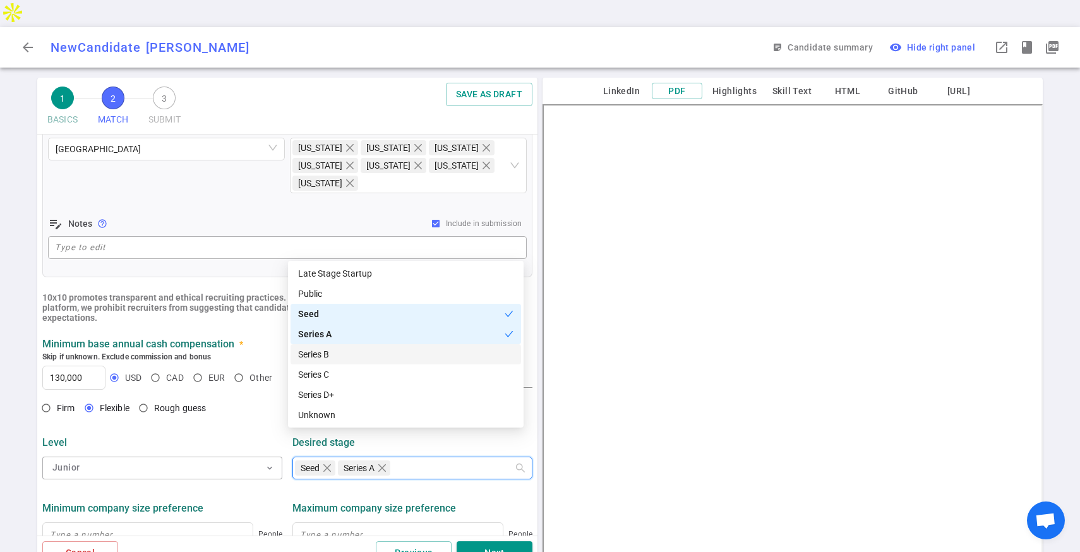
click at [371, 349] on div "Series B" at bounding box center [405, 354] width 215 height 14
click at [369, 362] on div "Series B" at bounding box center [405, 354] width 230 height 20
click at [369, 379] on div "Series C" at bounding box center [405, 374] width 215 height 14
click at [374, 361] on div "Series B" at bounding box center [405, 354] width 215 height 14
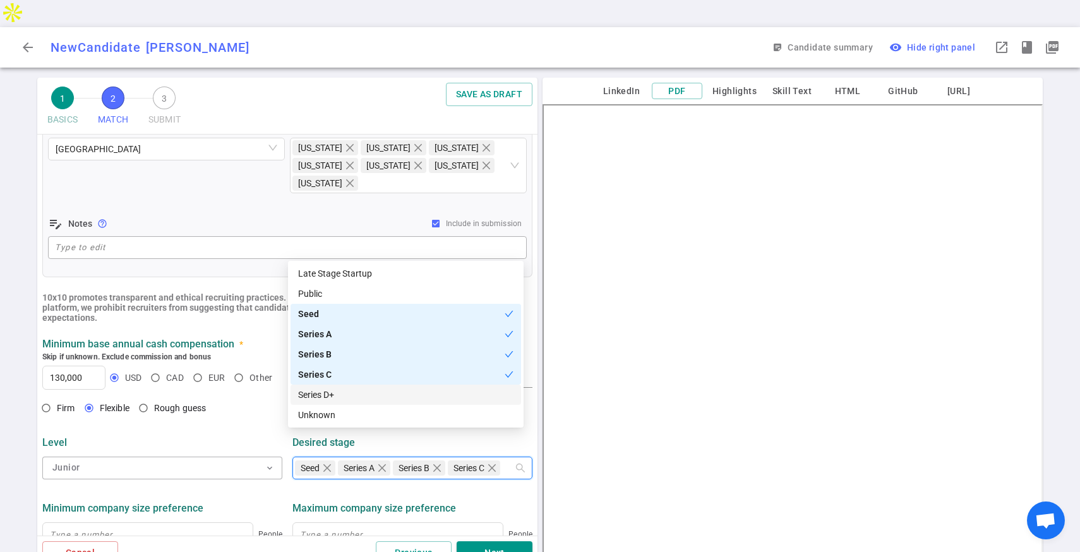
click at [367, 388] on div "Series D+" at bounding box center [405, 395] width 215 height 14
click at [387, 292] on div "Public" at bounding box center [405, 294] width 215 height 14
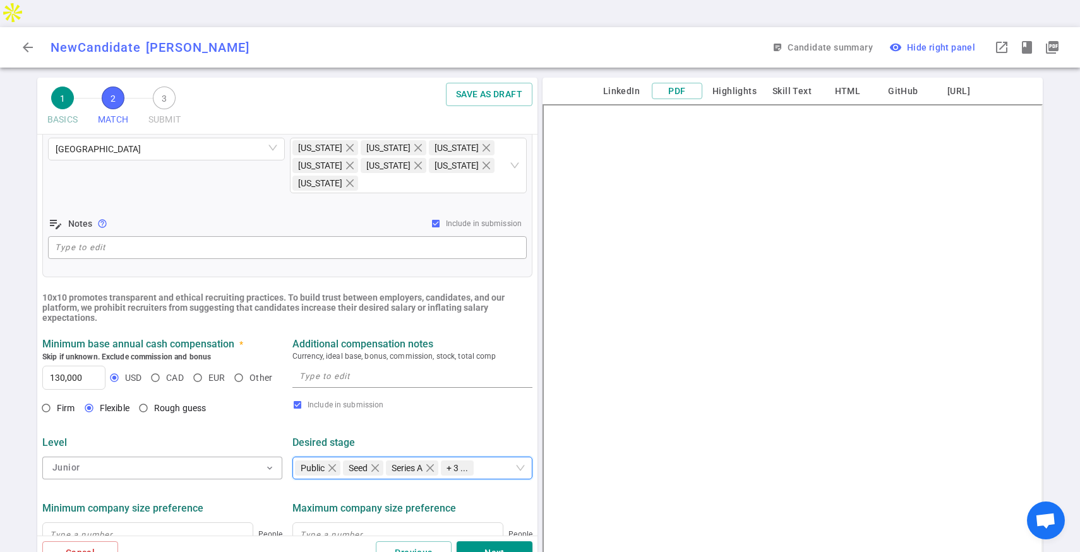
click at [279, 431] on div "Level Junior expand_more" at bounding box center [162, 456] width 250 height 51
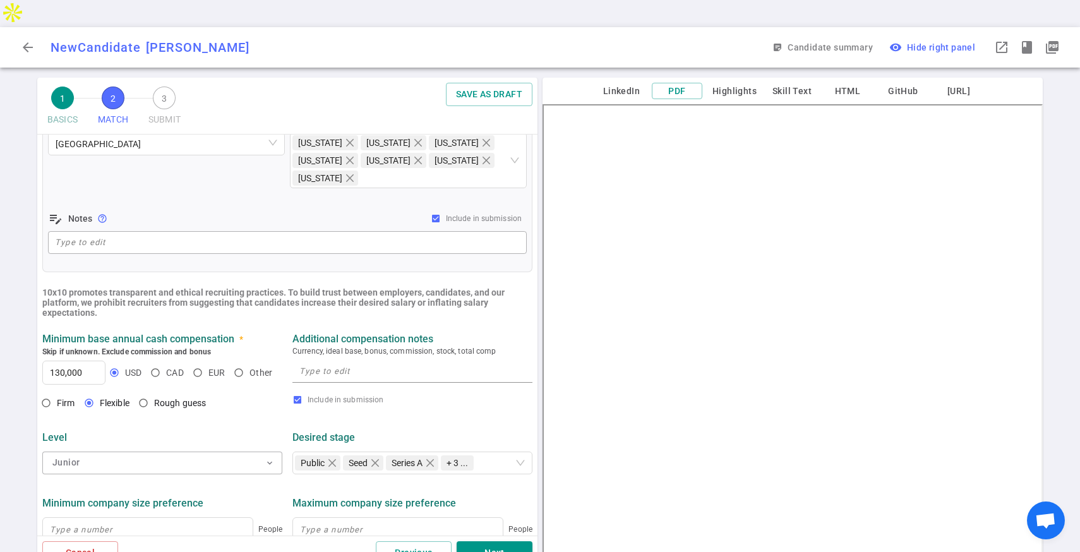
scroll to position [390, 0]
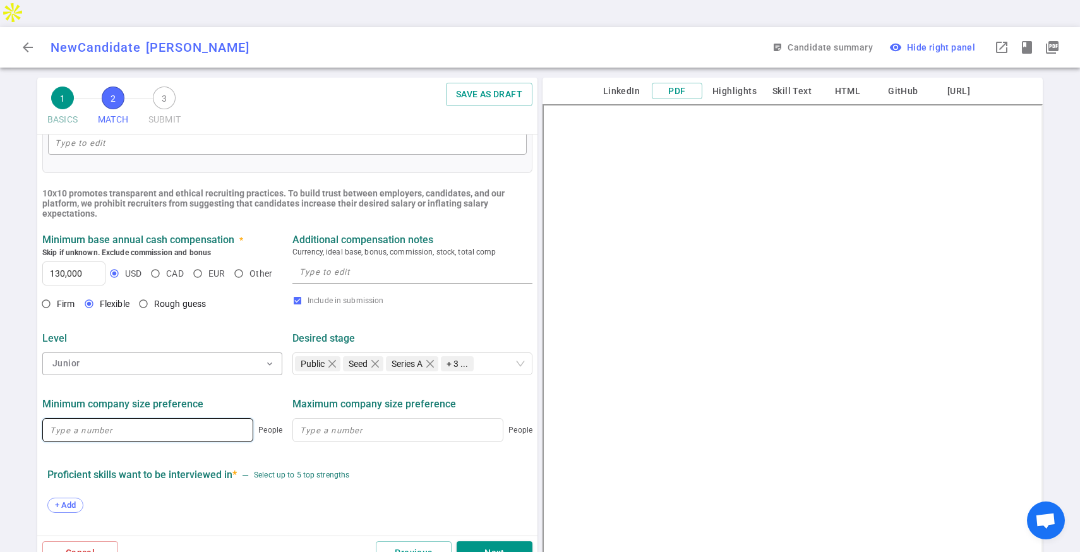
click at [205, 419] on input at bounding box center [148, 430] width 210 height 23
type input "2"
click at [311, 419] on input at bounding box center [398, 430] width 210 height 23
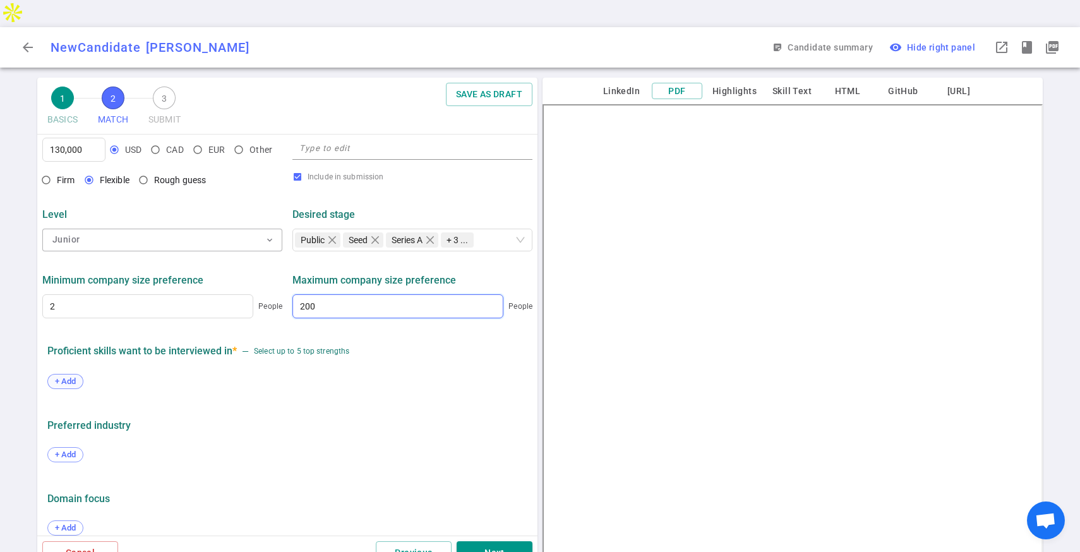
type input "200"
click at [67, 376] on span "+ Add" at bounding box center [66, 380] width 30 height 9
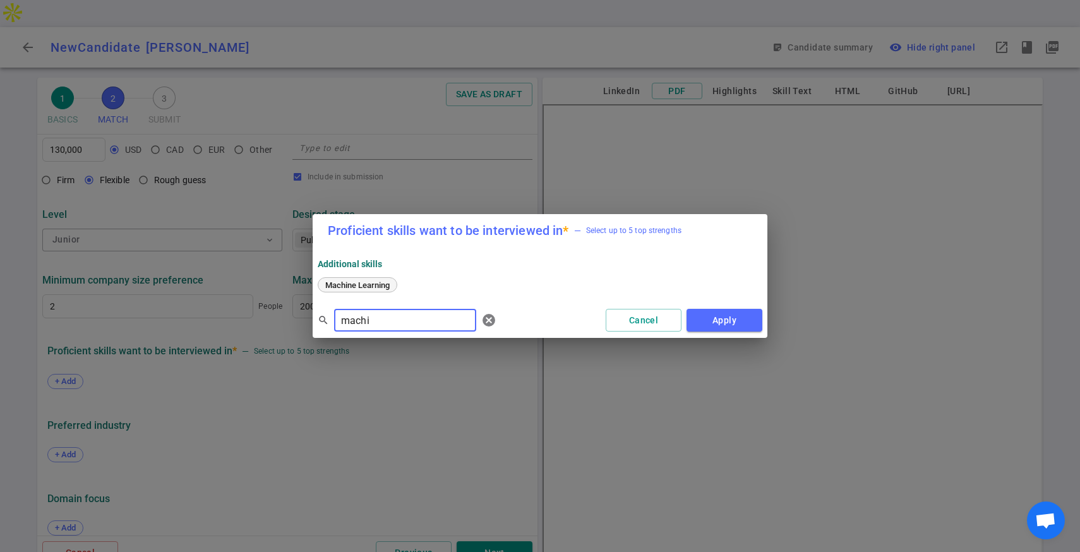
type input "machi"
click at [367, 290] on div "Machine Learning" at bounding box center [358, 284] width 80 height 15
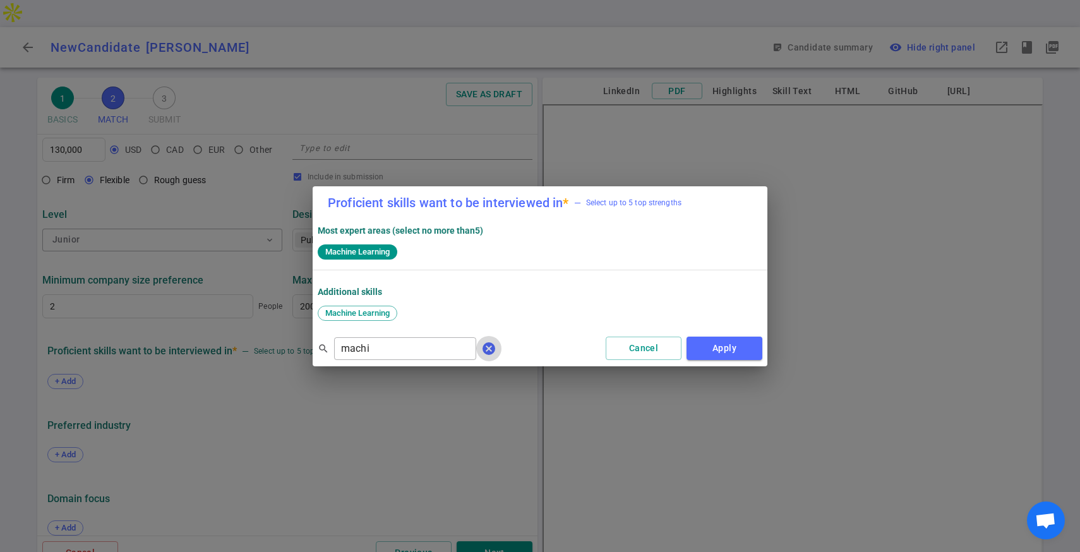
click at [481, 350] on span "cancel" at bounding box center [488, 348] width 15 height 15
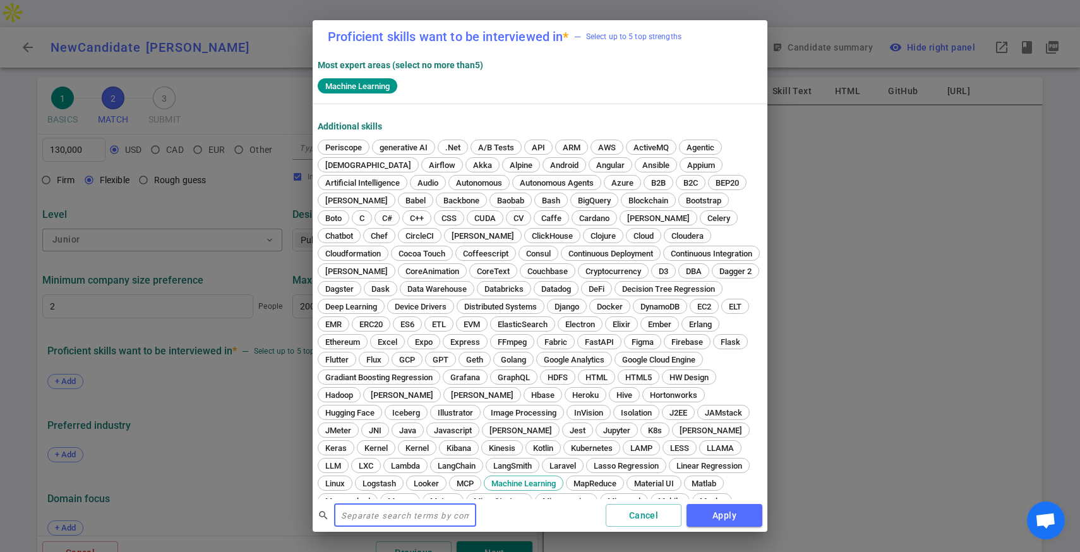
click at [374, 523] on input "text" at bounding box center [405, 515] width 142 height 20
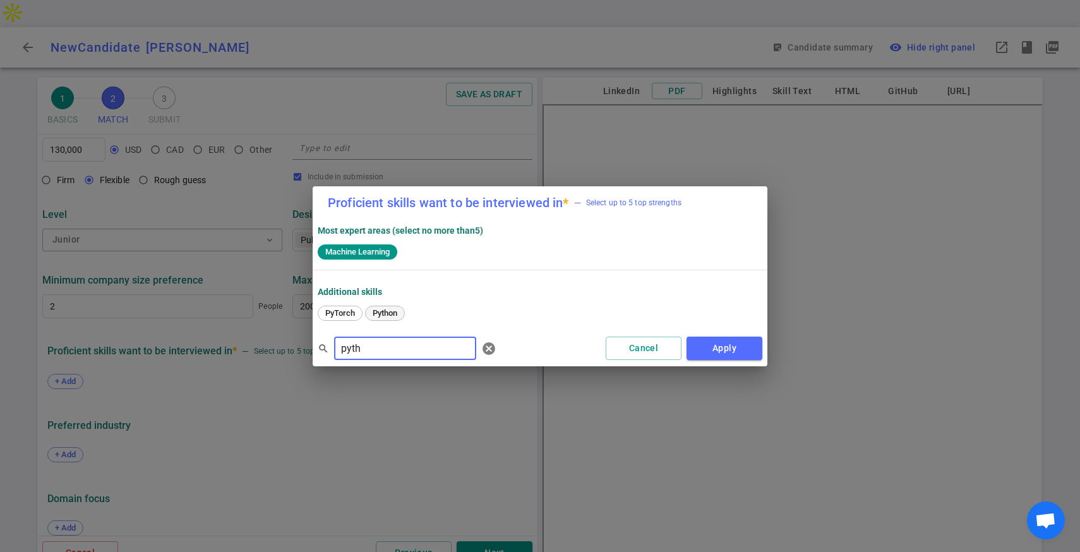
type input "pyth"
click at [378, 306] on div "Python" at bounding box center [385, 313] width 40 height 15
click at [700, 340] on button "Apply" at bounding box center [724, 348] width 76 height 23
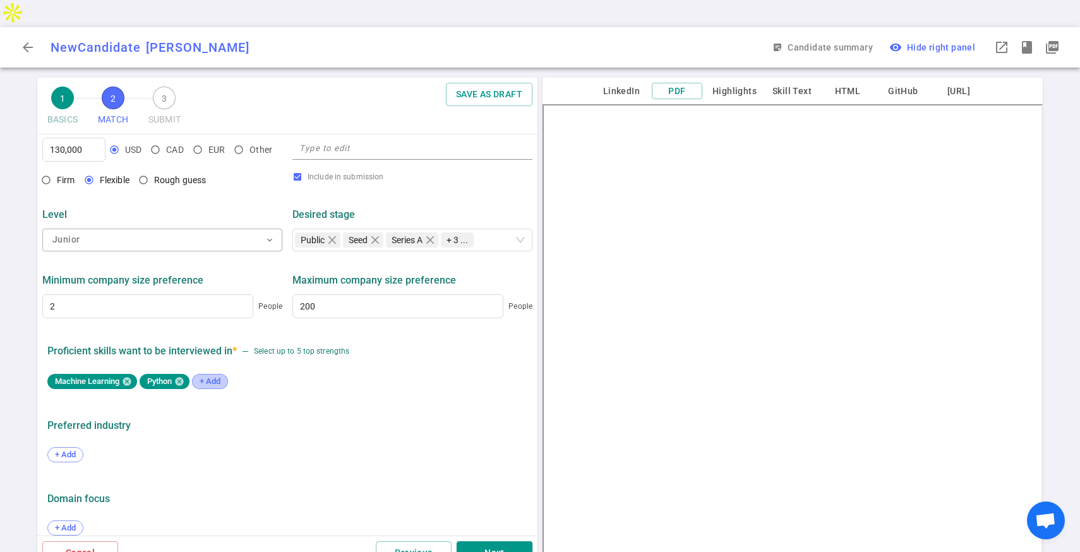
click at [215, 376] on span "+ Add" at bounding box center [210, 380] width 30 height 9
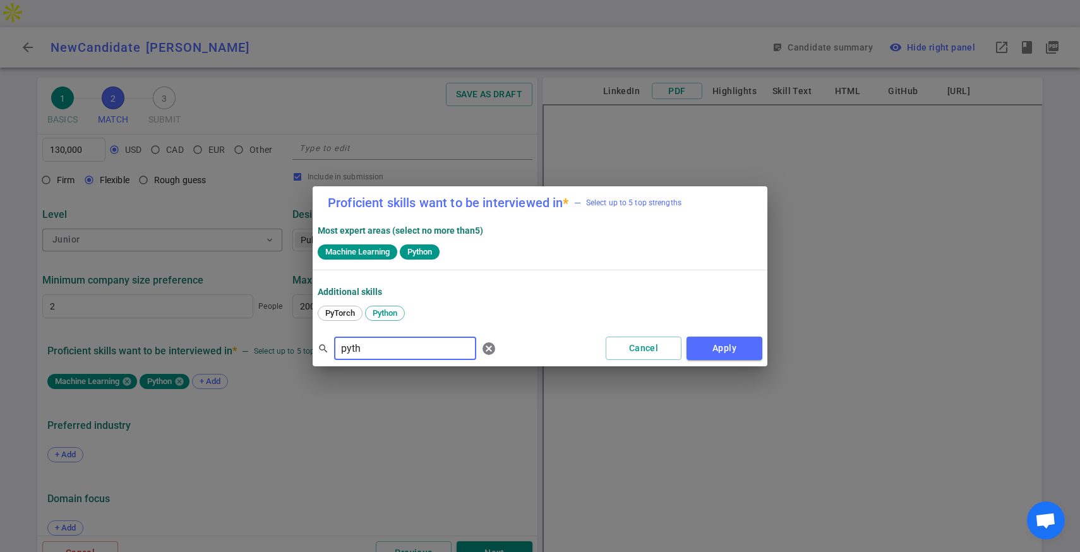
click at [364, 337] on div "pyth ​" at bounding box center [405, 348] width 142 height 23
click at [359, 354] on input "pyth" at bounding box center [405, 348] width 142 height 20
click at [338, 313] on span "AWS" at bounding box center [334, 312] width 27 height 9
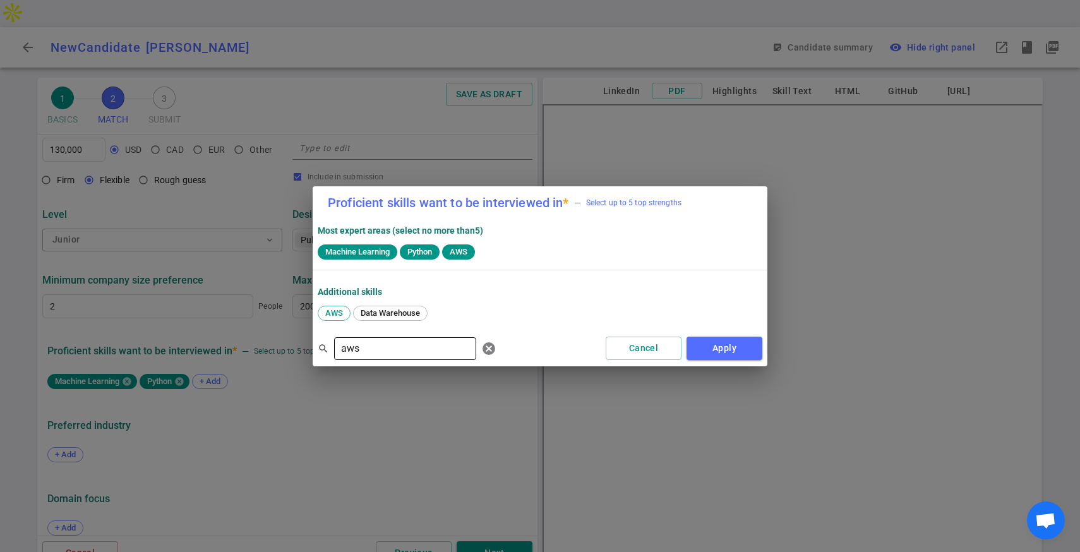
click at [381, 345] on input "aws" at bounding box center [405, 348] width 142 height 20
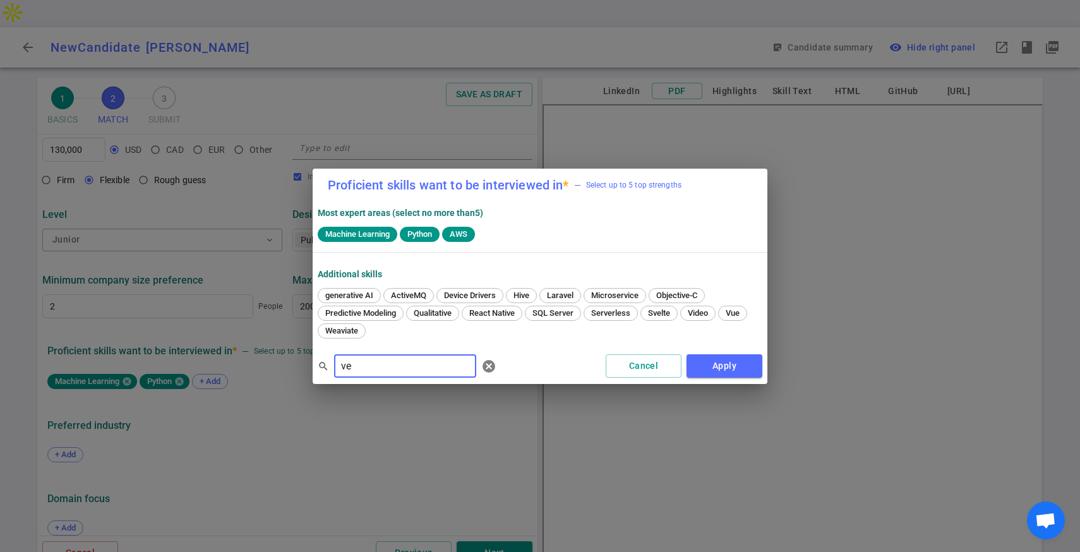
type input "v"
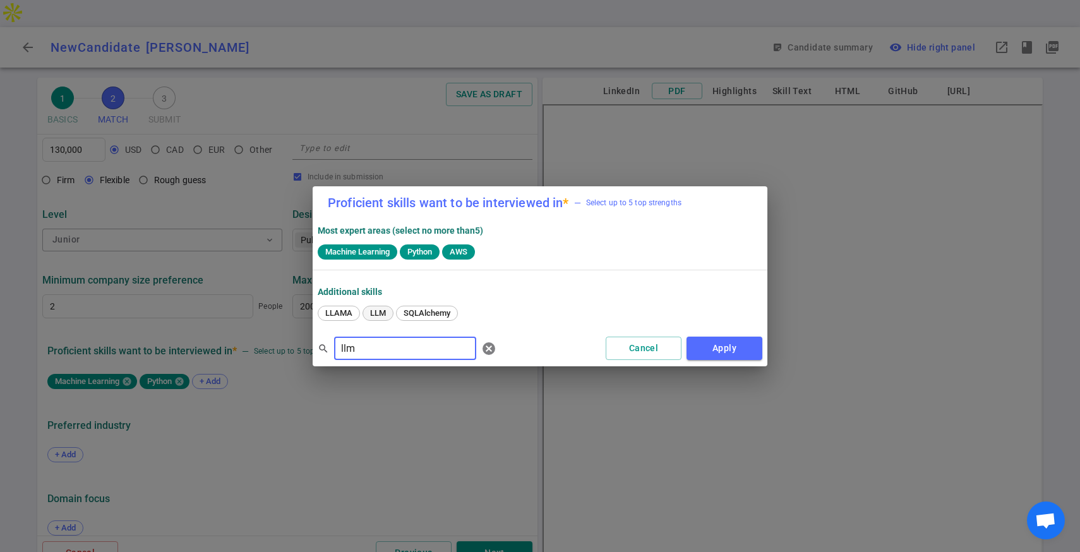
type input "llm"
click at [383, 313] on span "LLM" at bounding box center [378, 312] width 25 height 9
click at [362, 347] on input "llm" at bounding box center [405, 348] width 142 height 20
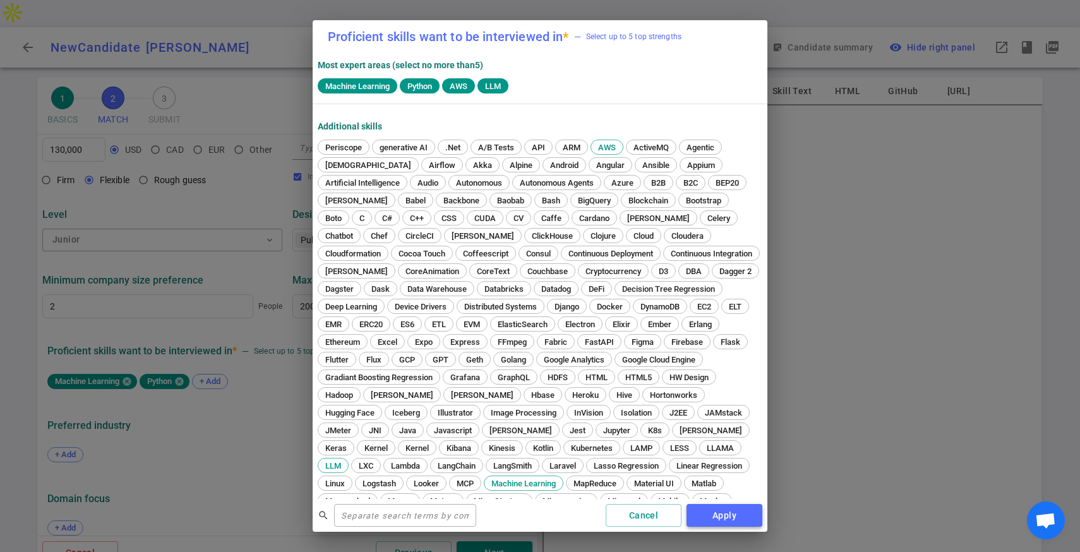
click at [723, 515] on button "Apply" at bounding box center [724, 515] width 76 height 23
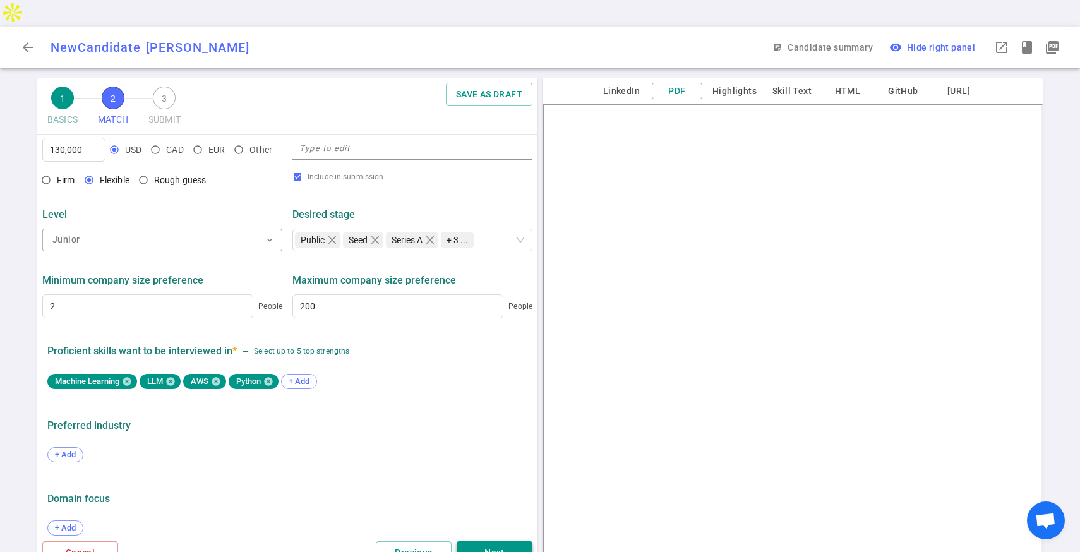
click at [473, 541] on button "Next" at bounding box center [495, 552] width 76 height 23
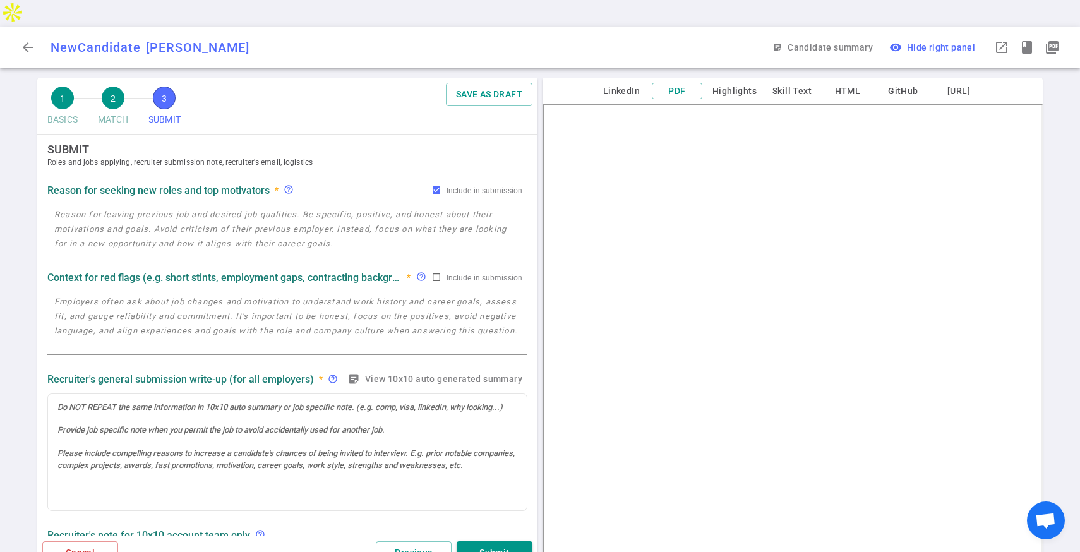
scroll to position [0, 0]
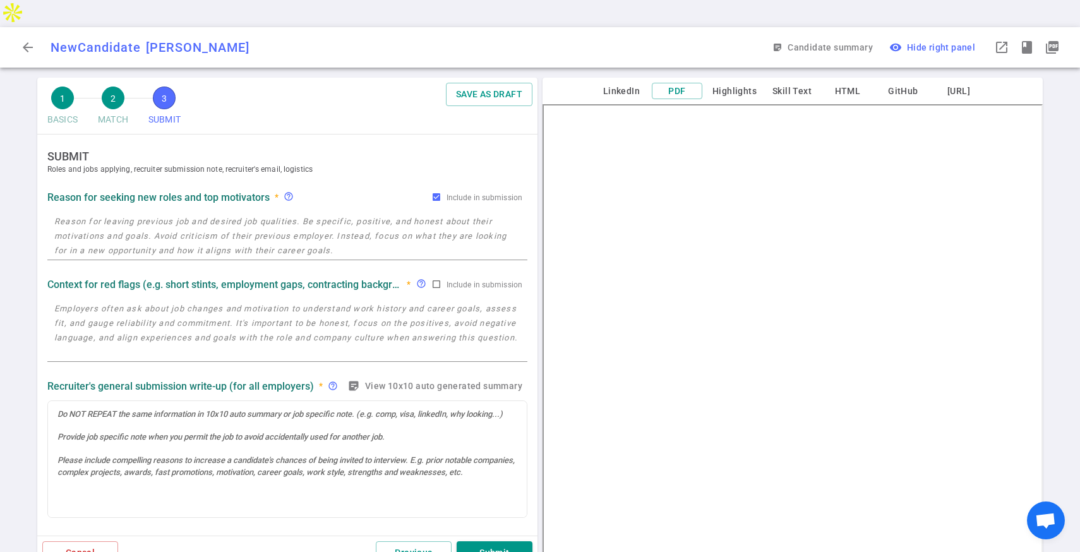
click at [371, 218] on textarea at bounding box center [287, 236] width 466 height 44
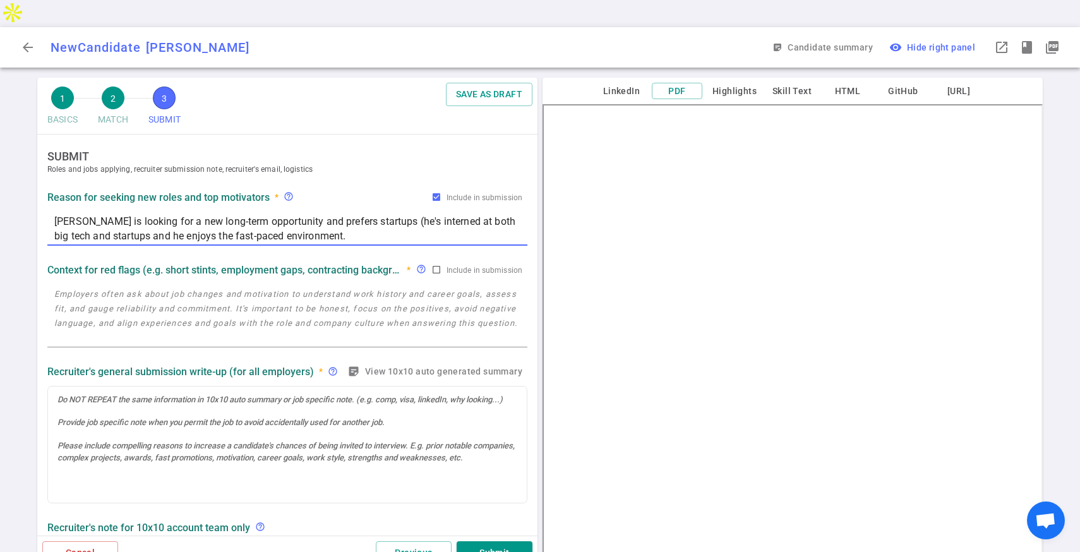
type textarea "[PERSON_NAME] is looking for a new long-term opportunity and prefers startups (…"
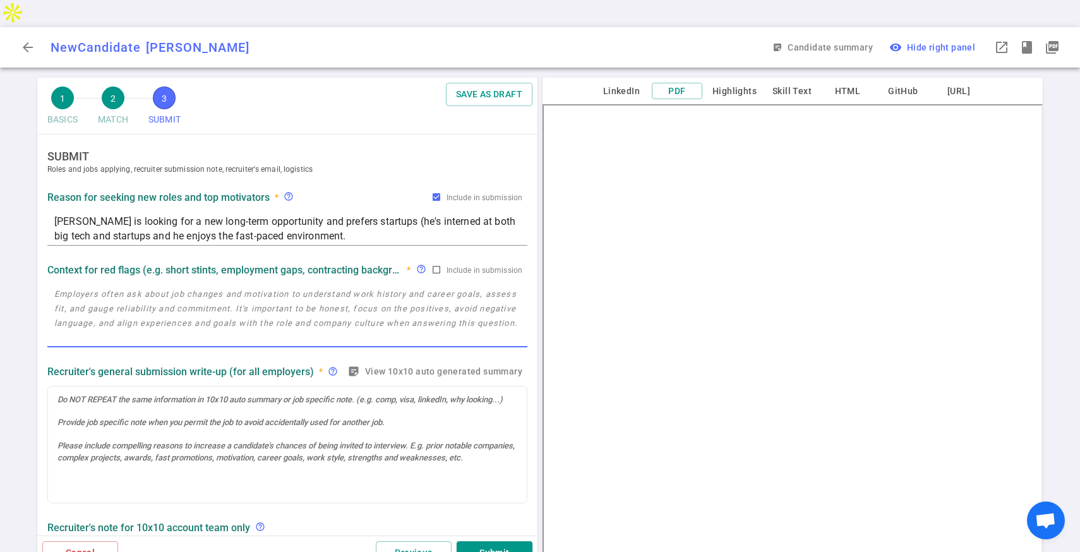
click at [419, 314] on textarea at bounding box center [287, 316] width 466 height 58
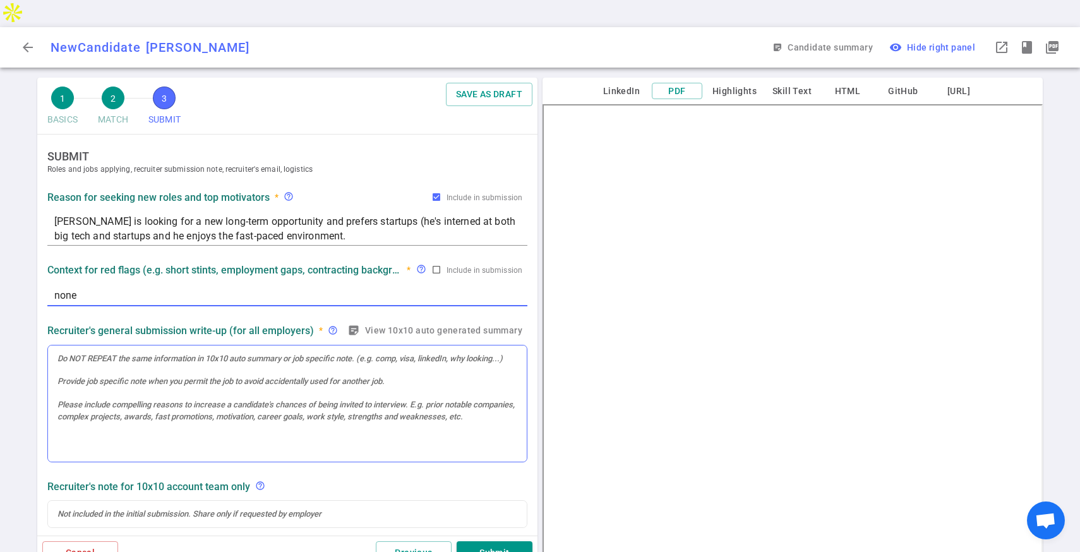
type textarea "none"
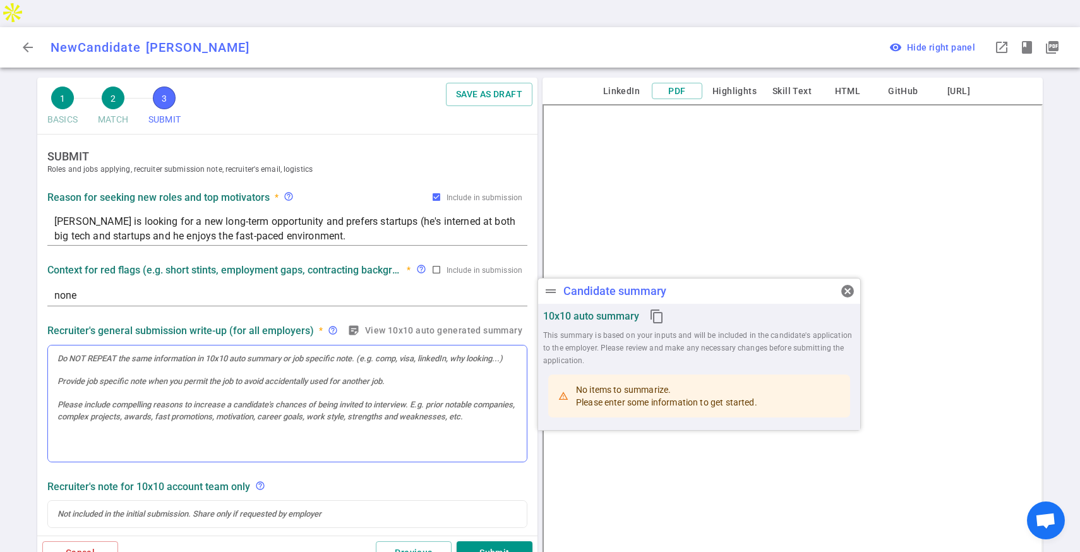
click at [347, 352] on div at bounding box center [287, 403] width 479 height 117
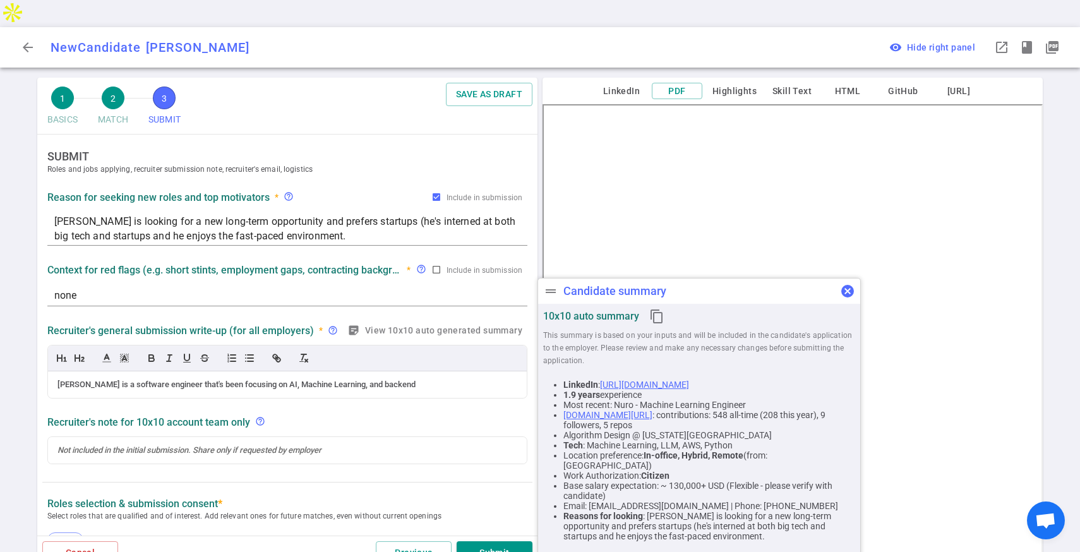
click at [844, 287] on button "cancel" at bounding box center [847, 290] width 25 height 25
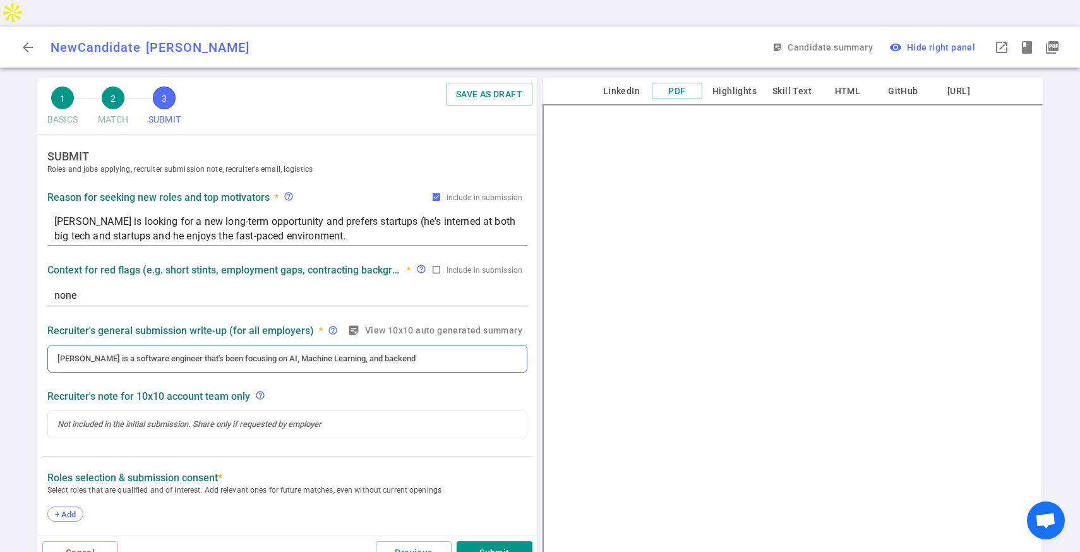
click at [402, 345] on div "[PERSON_NAME] is a software engineer that's been focusing on AI, Machine Learni…" at bounding box center [287, 359] width 480 height 28
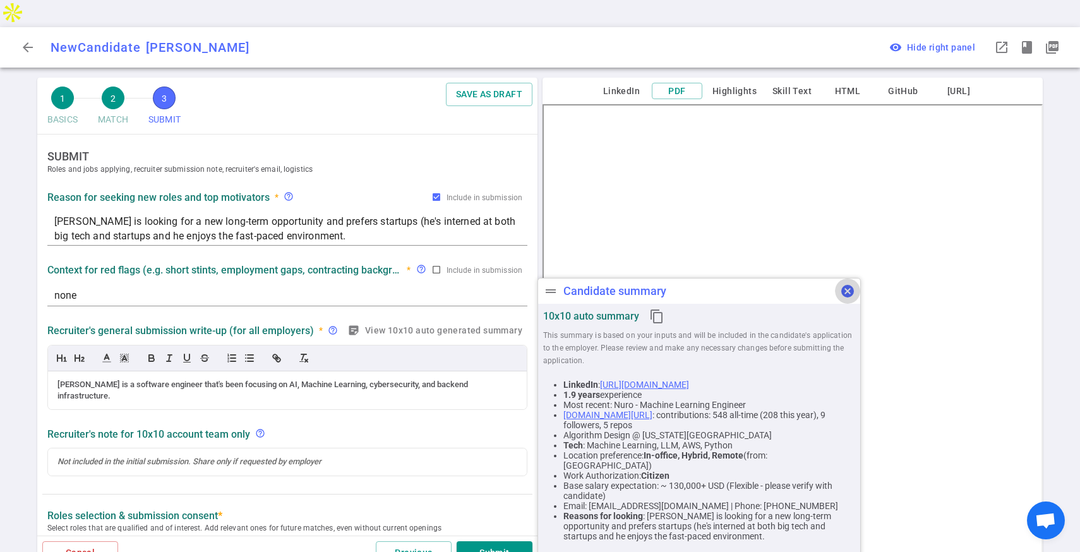
click at [842, 293] on span "cancel" at bounding box center [847, 291] width 15 height 15
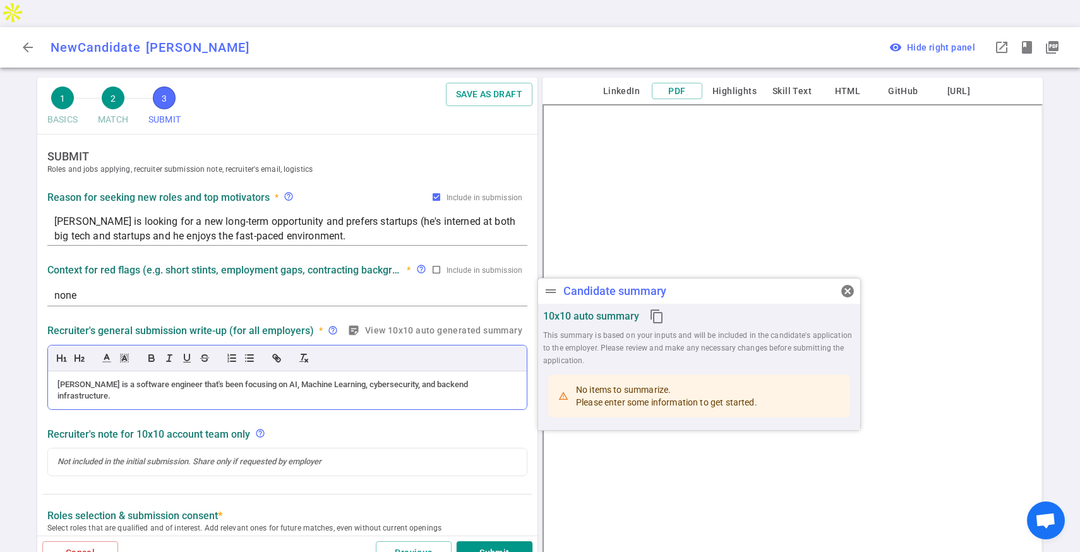
click at [503, 345] on div "[PERSON_NAME] is a software engineer that's been focusing on AI, Machine Learni…" at bounding box center [287, 378] width 480 height 66
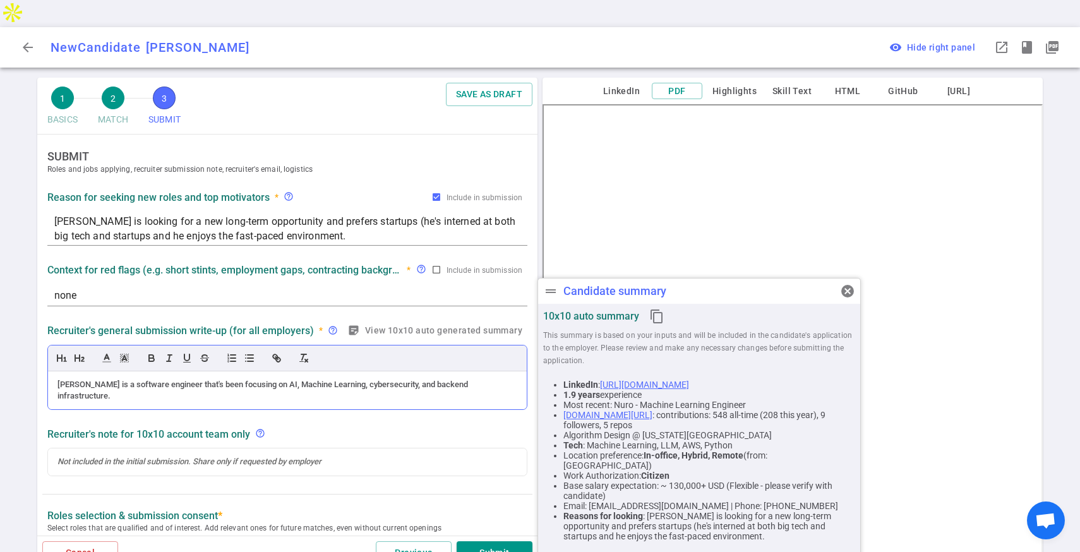
click at [500, 379] on div "[PERSON_NAME] is a software engineer that's been focusing on AI, Machine Learni…" at bounding box center [287, 390] width 460 height 23
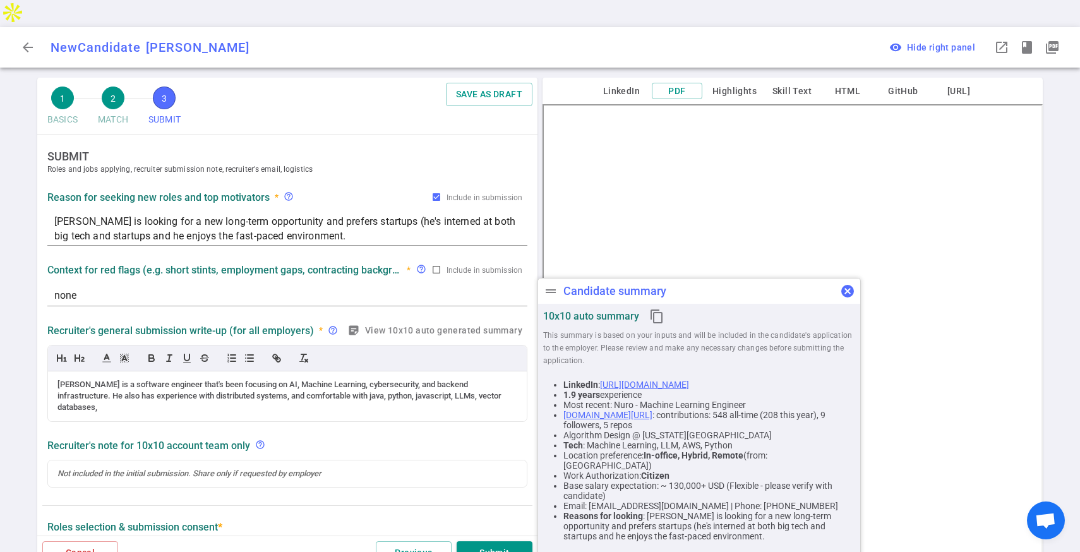
click at [852, 287] on span "cancel" at bounding box center [847, 291] width 15 height 15
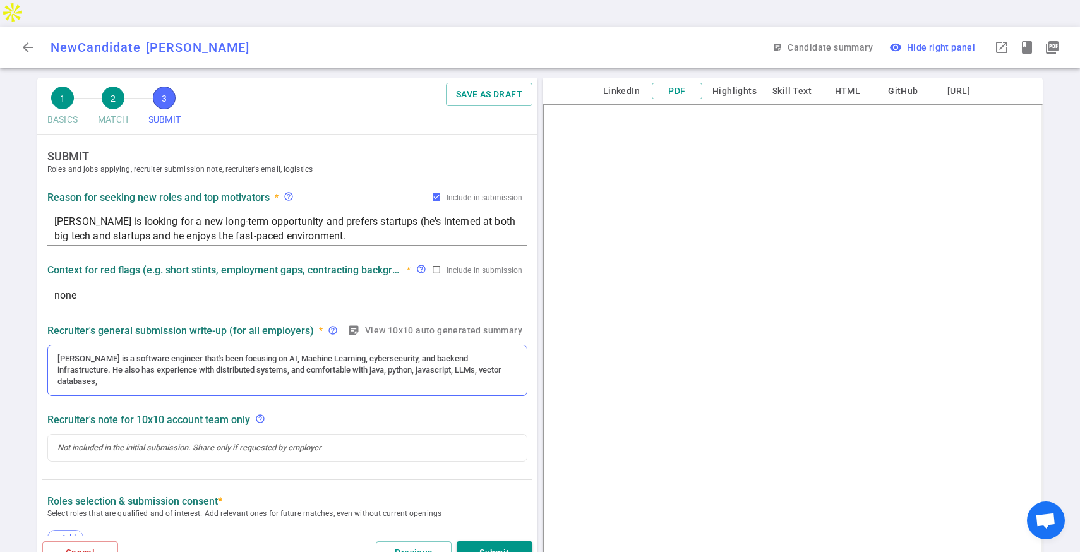
click at [499, 353] on div "[PERSON_NAME] is a software engineer that's been focusing on AI, Machine Learni…" at bounding box center [287, 370] width 460 height 35
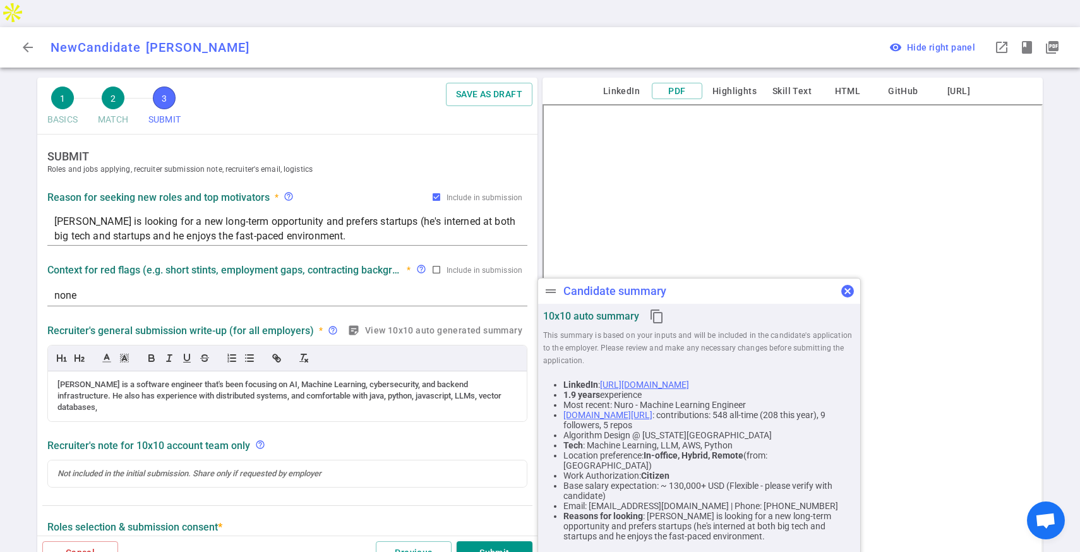
click at [852, 286] on span "cancel" at bounding box center [847, 291] width 15 height 15
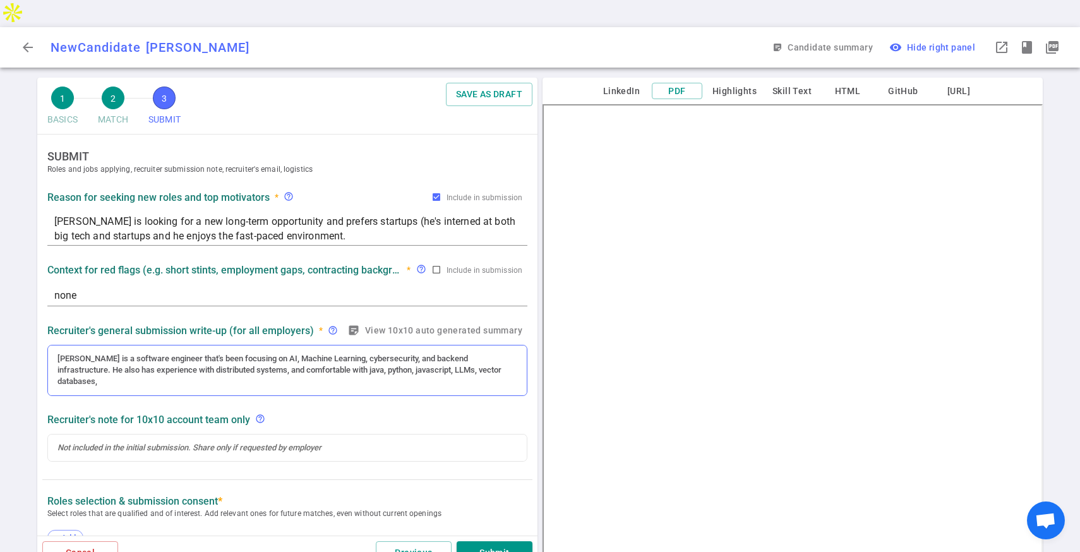
click at [493, 353] on div "[PERSON_NAME] is a software engineer that's been focusing on AI, Machine Learni…" at bounding box center [287, 370] width 460 height 35
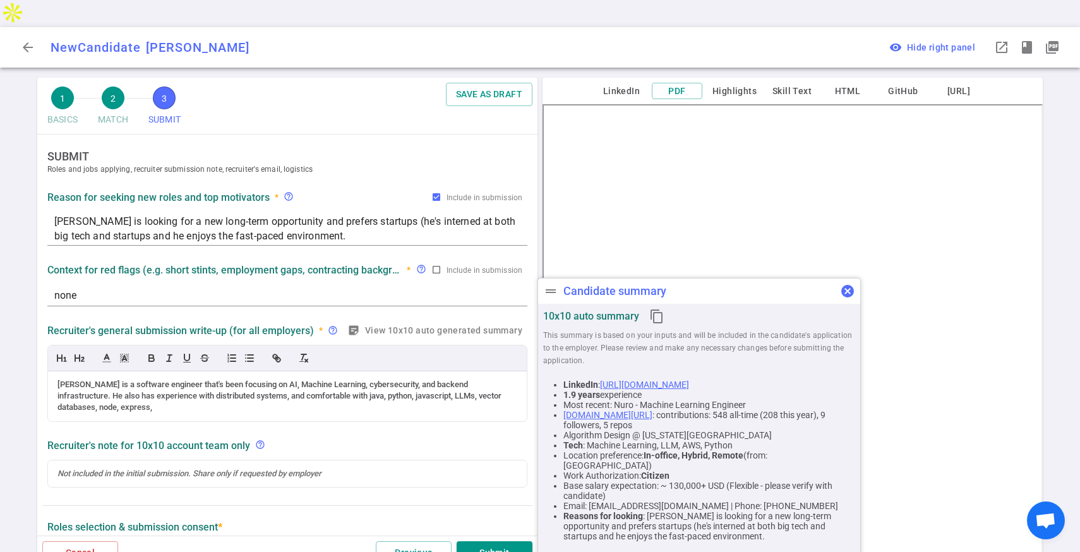
click at [854, 287] on span "cancel" at bounding box center [847, 291] width 15 height 15
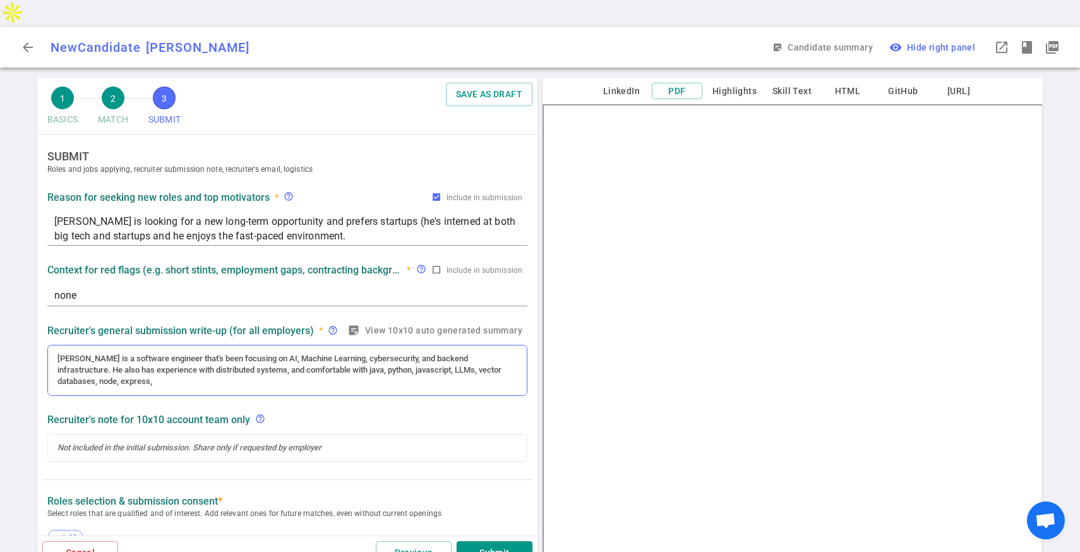
click at [390, 356] on div "[PERSON_NAME] is a software engineer that's been focusing on AI, Machine Learni…" at bounding box center [287, 370] width 460 height 35
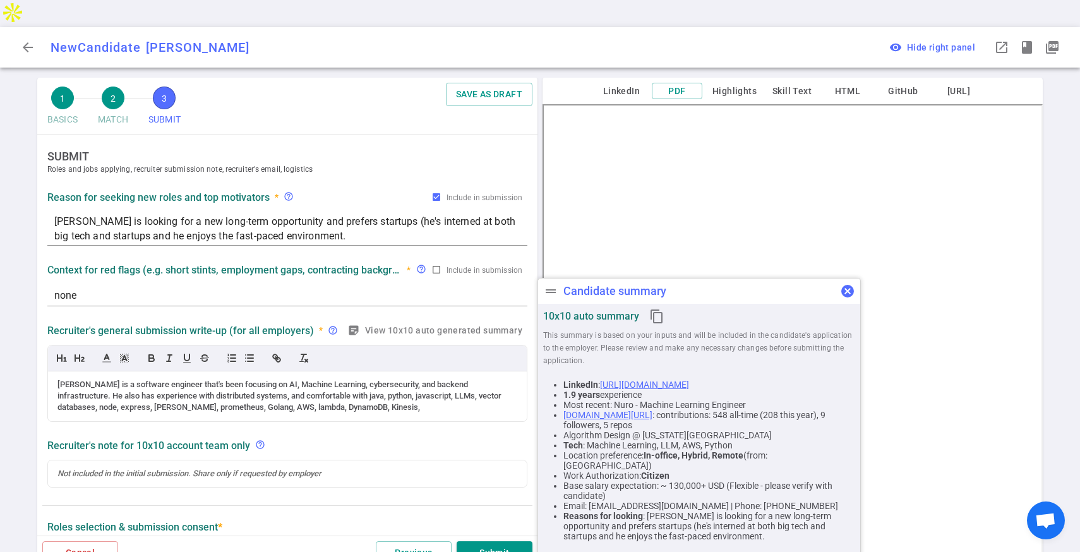
click at [847, 290] on span "cancel" at bounding box center [847, 291] width 15 height 15
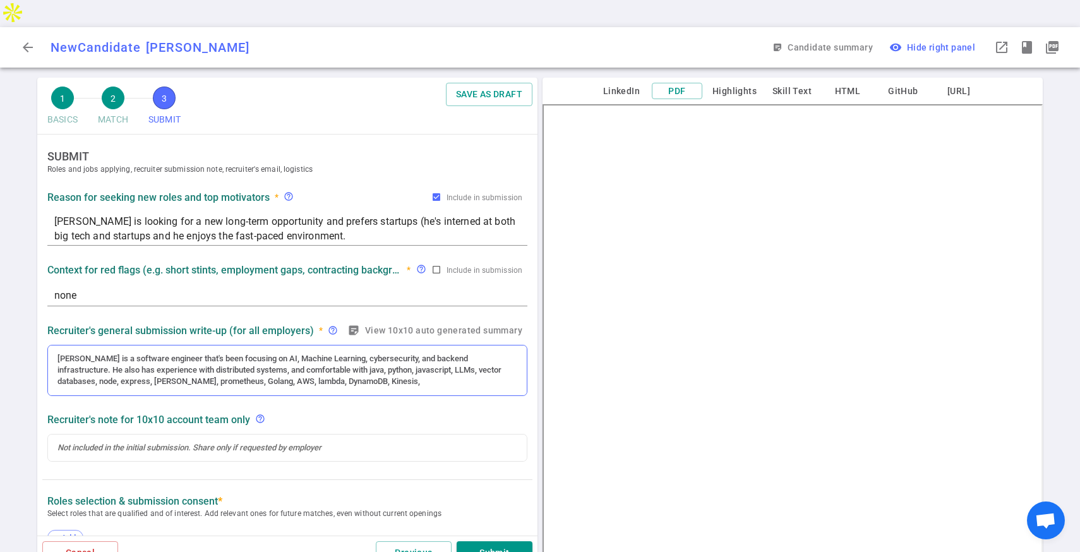
click at [444, 361] on div "[PERSON_NAME] is a software engineer that's been focusing on AI, Machine Learni…" at bounding box center [287, 370] width 479 height 50
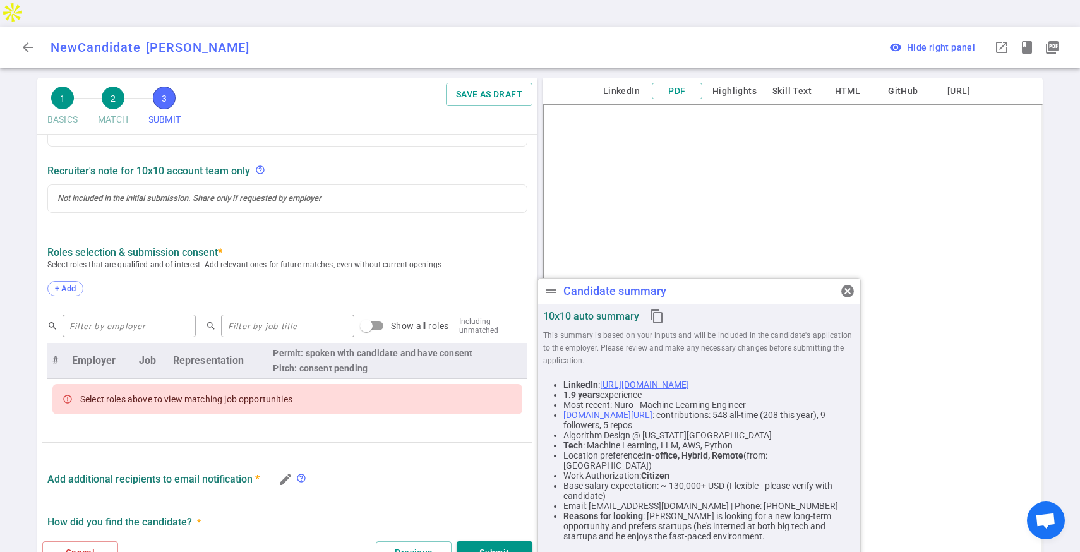
scroll to position [292, 0]
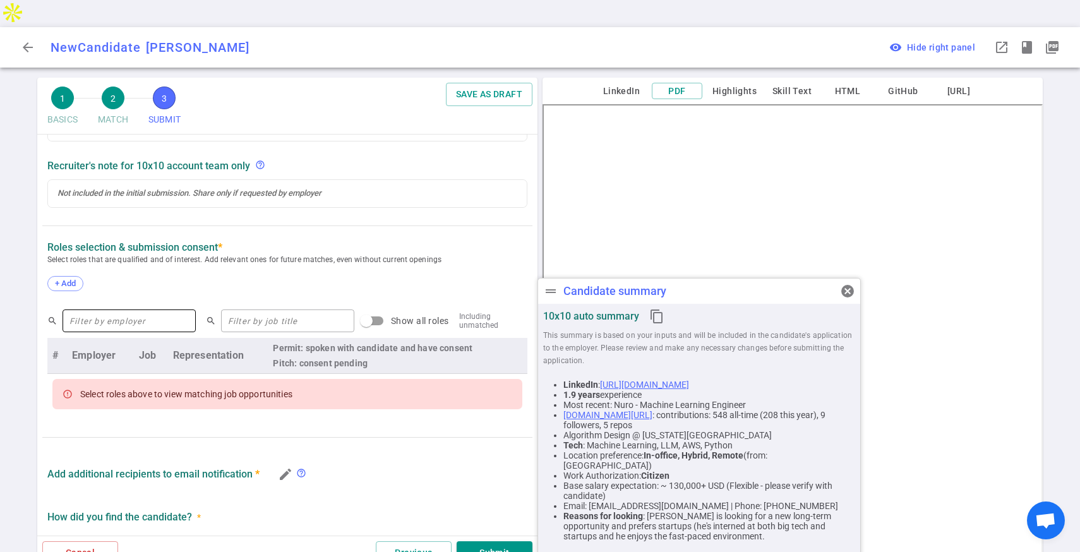
click at [157, 311] on input "text" at bounding box center [129, 321] width 133 height 20
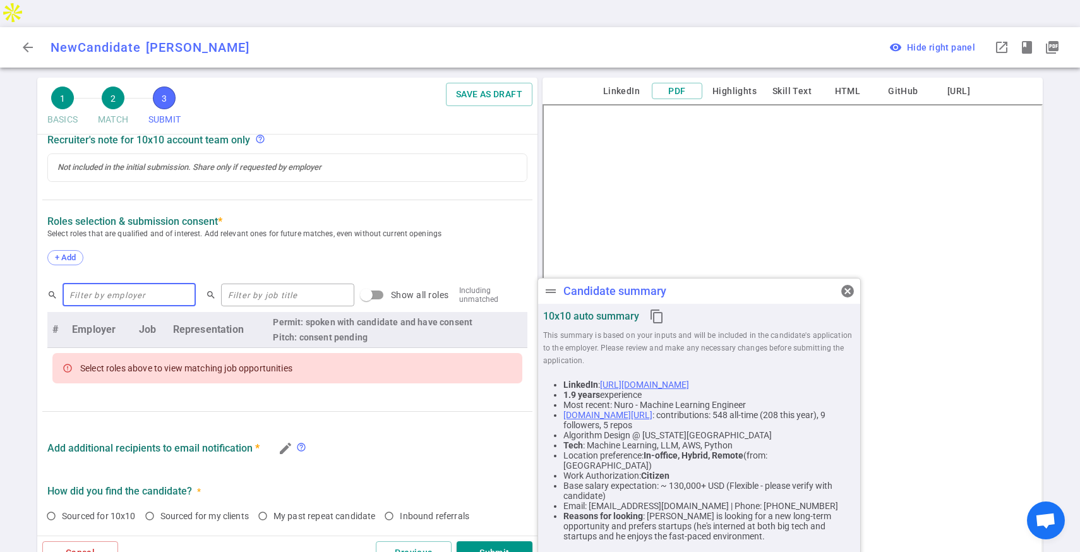
scroll to position [266, 0]
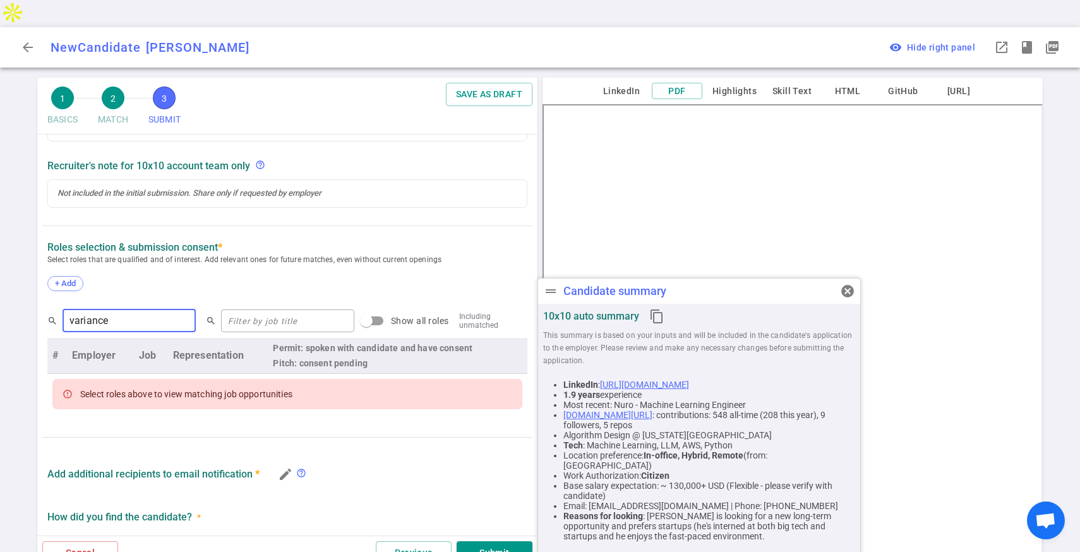
type input "variance"
click at [71, 278] on span "+ Add" at bounding box center [66, 282] width 30 height 9
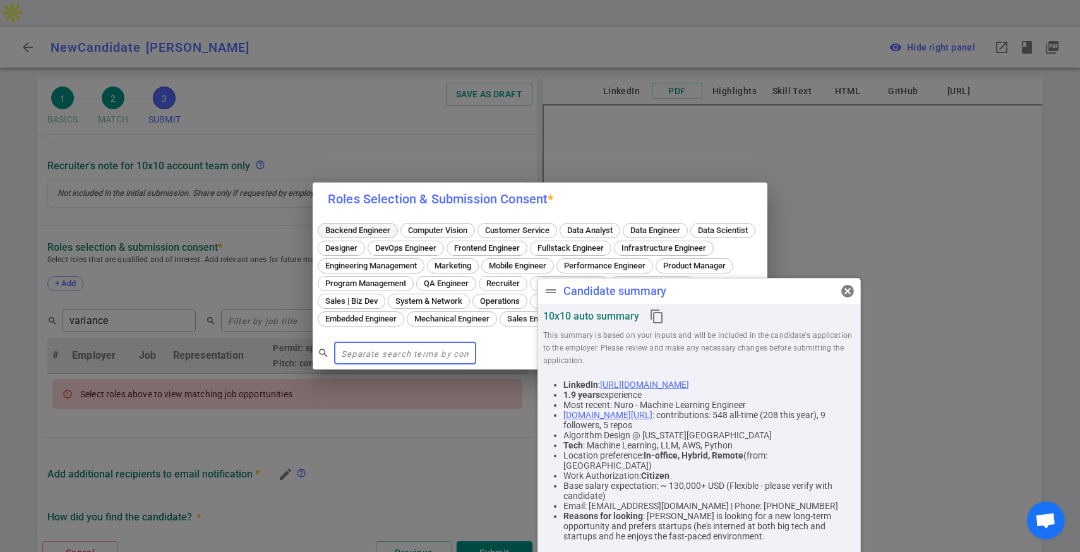
click at [350, 229] on div "Backend Engineer" at bounding box center [358, 230] width 80 height 15
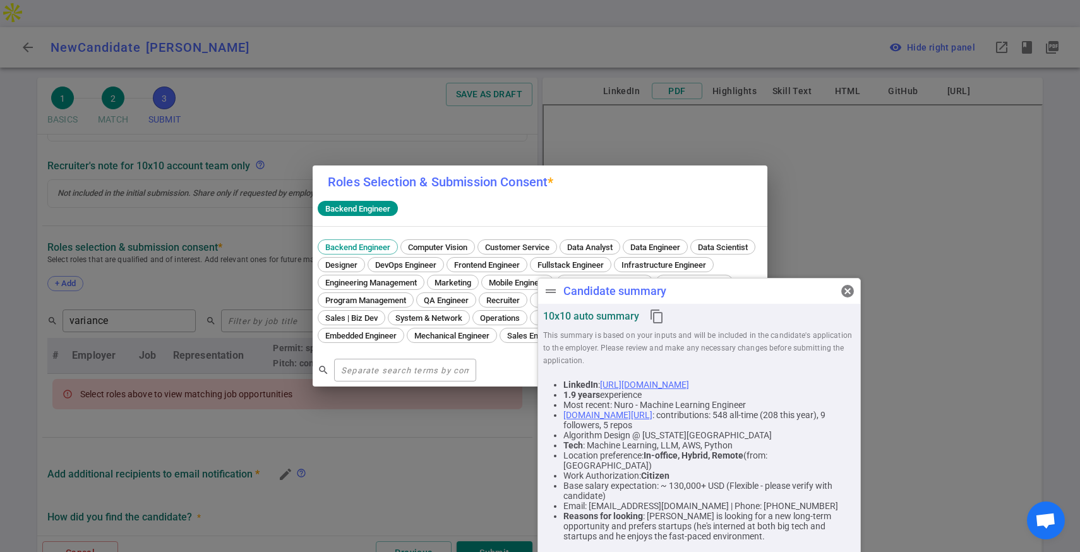
click at [692, 340] on span "ML Engineer" at bounding box center [719, 335] width 54 height 9
click at [845, 297] on span "cancel" at bounding box center [847, 291] width 15 height 15
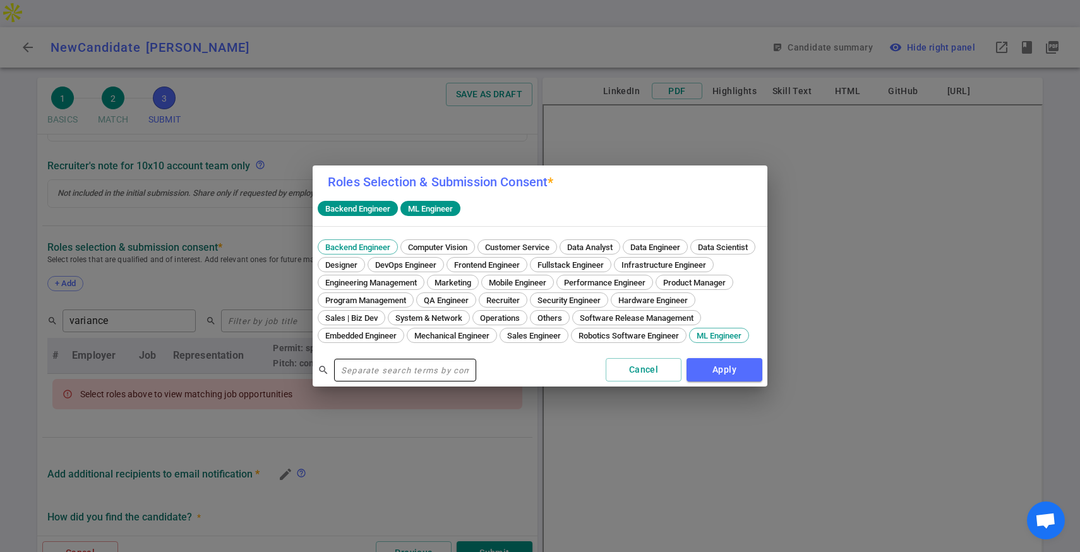
click at [352, 374] on input "text" at bounding box center [405, 370] width 142 height 20
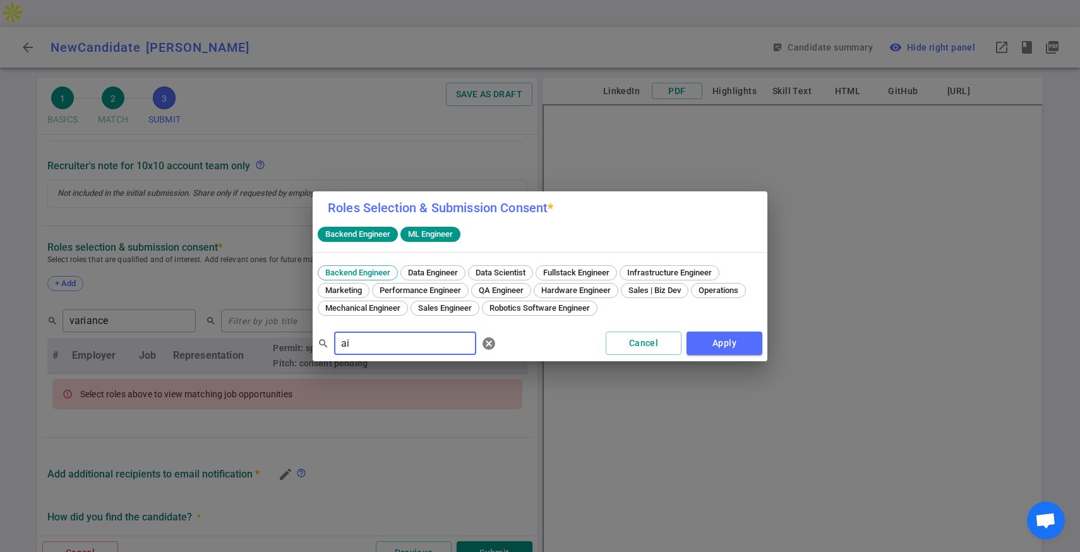
type input "a"
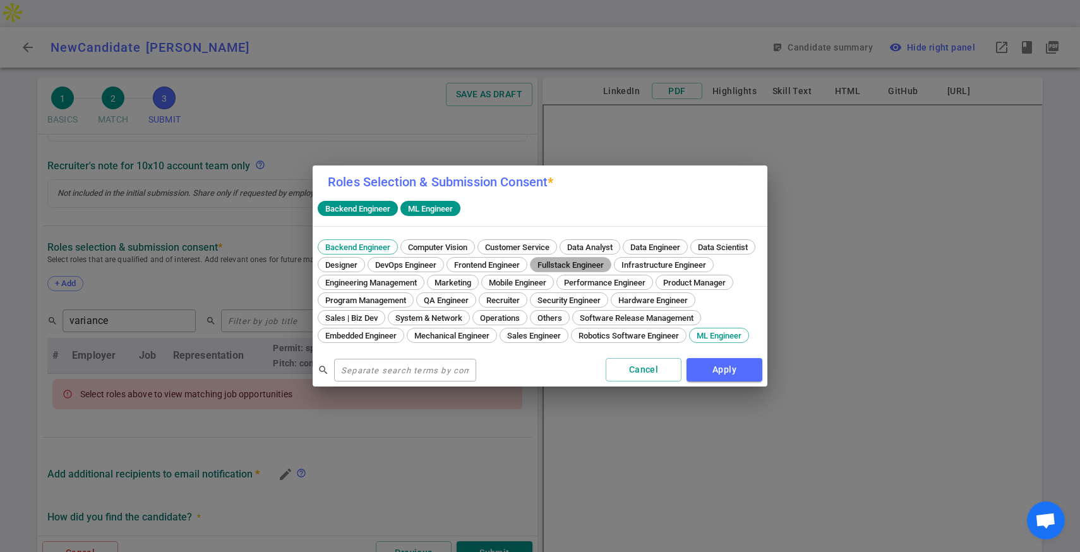
click at [608, 260] on span "Fullstack Engineer" at bounding box center [570, 264] width 75 height 9
click at [617, 270] on span "Infrastructure Engineer" at bounding box center [663, 264] width 93 height 9
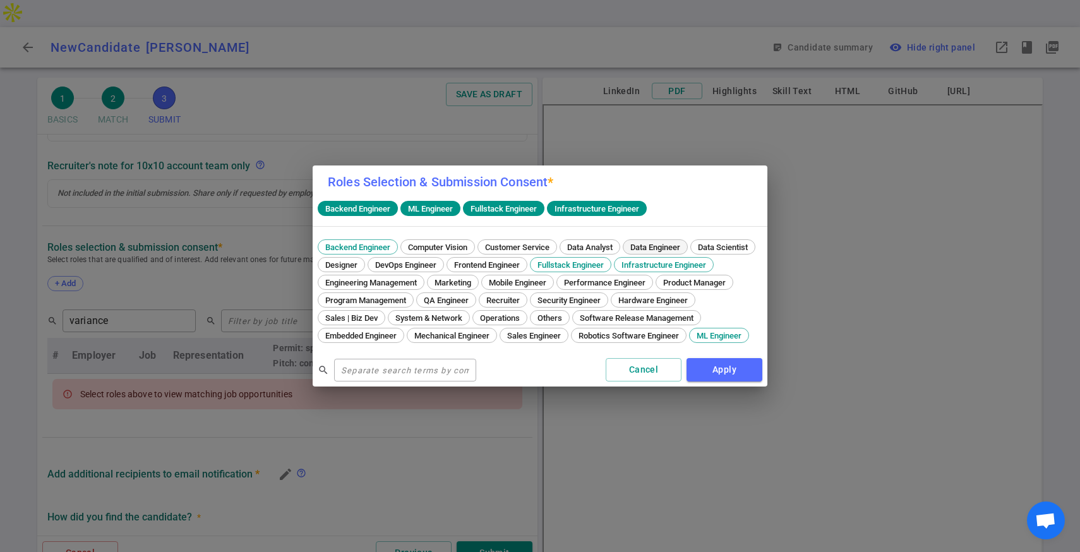
click at [657, 242] on span "Data Engineer" at bounding box center [655, 246] width 59 height 9
click at [708, 379] on button "Apply" at bounding box center [724, 369] width 76 height 23
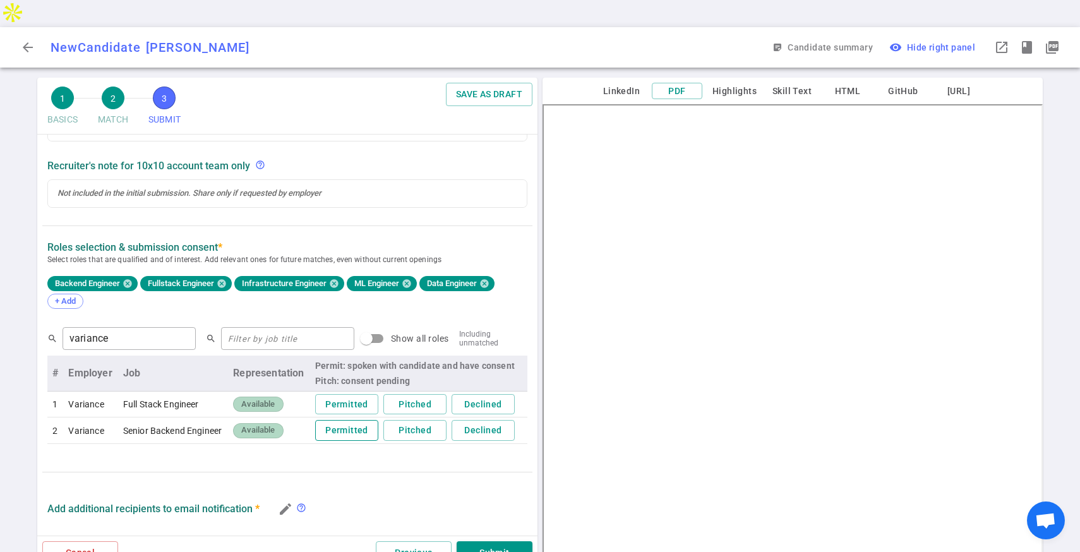
click at [330, 420] on button "Permitted" at bounding box center [346, 430] width 63 height 21
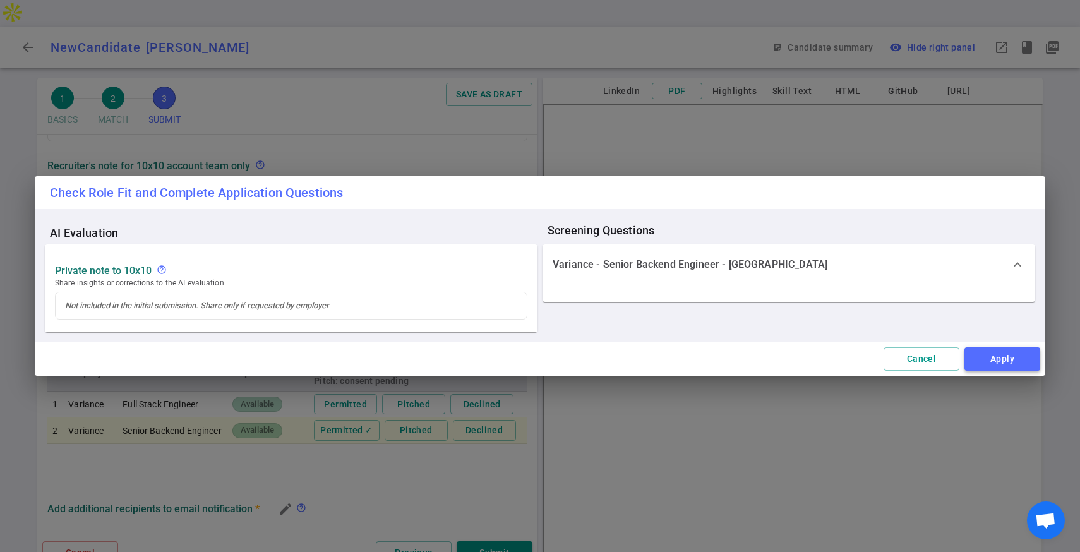
click at [974, 357] on button "Apply" at bounding box center [1002, 358] width 76 height 23
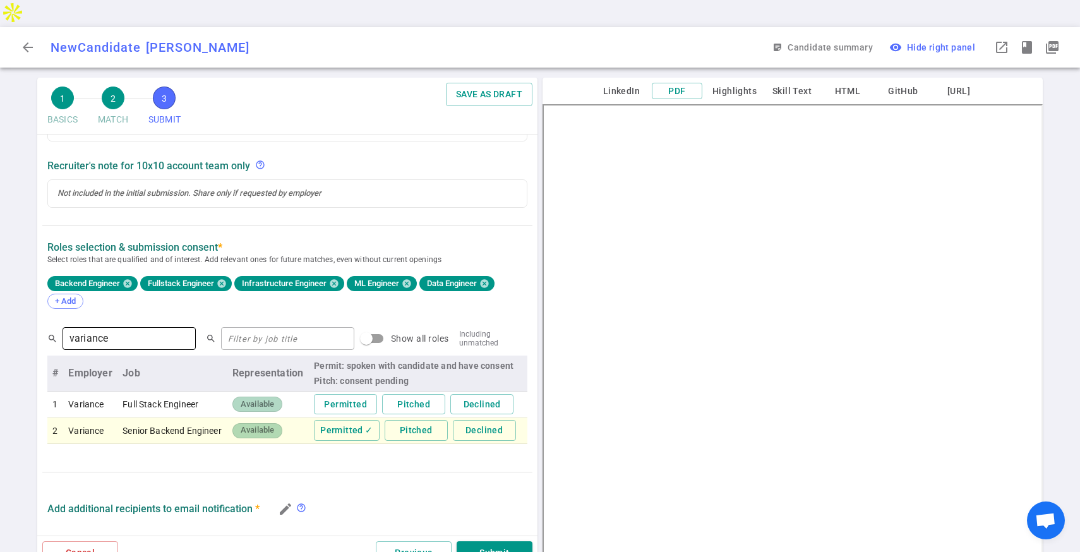
click at [165, 328] on input "variance" at bounding box center [129, 338] width 133 height 20
click at [337, 326] on input "Show all roles" at bounding box center [366, 338] width 72 height 24
checkbox input "true"
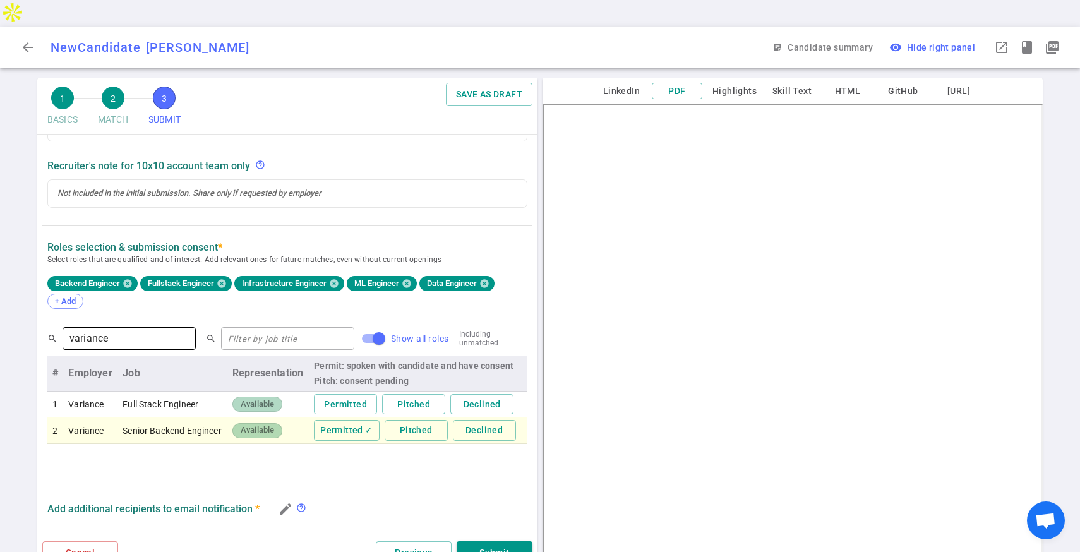
click at [153, 328] on input "variance" at bounding box center [129, 338] width 133 height 20
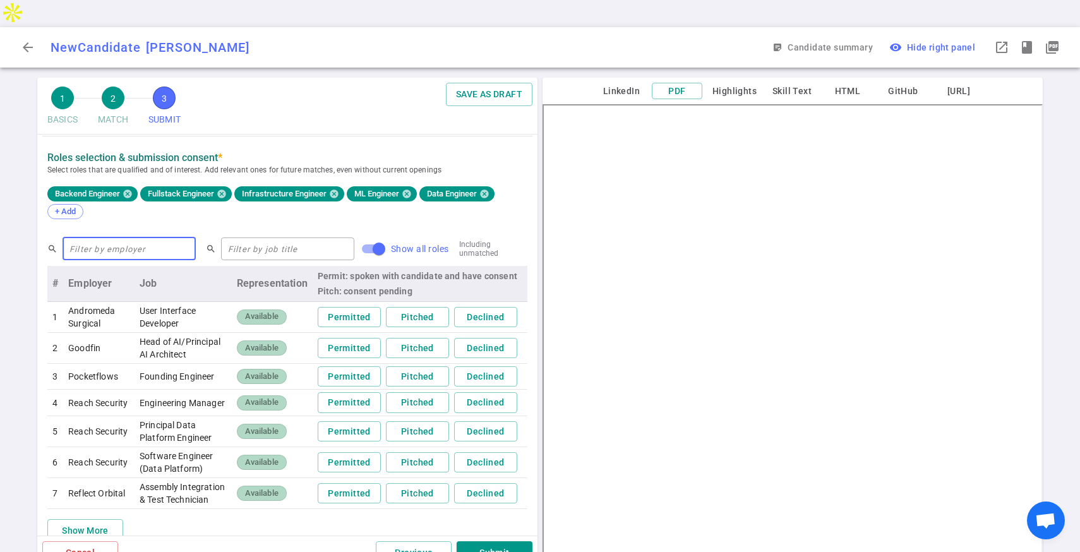
scroll to position [377, 0]
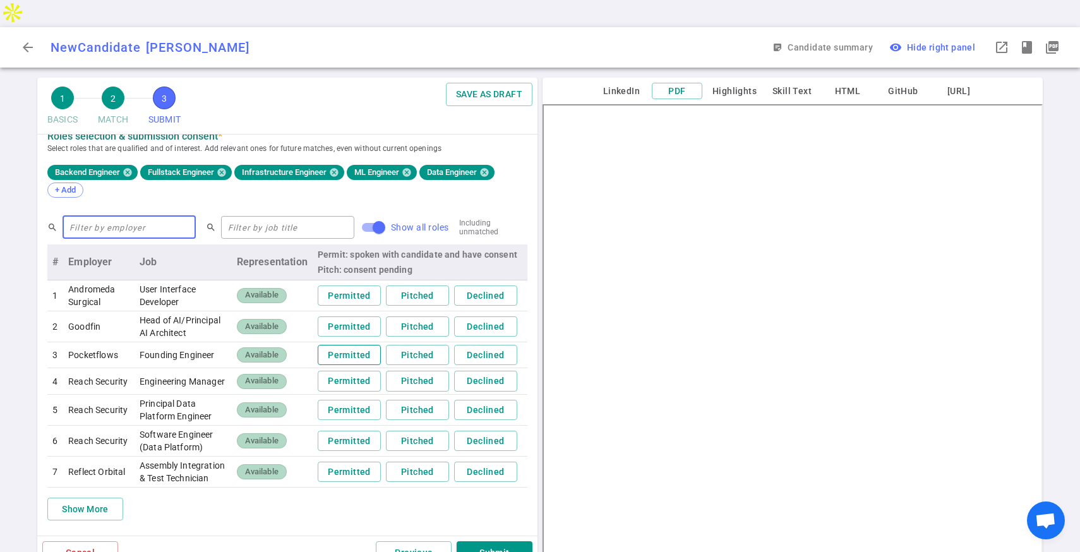
click at [328, 345] on button "Permitted" at bounding box center [349, 355] width 63 height 21
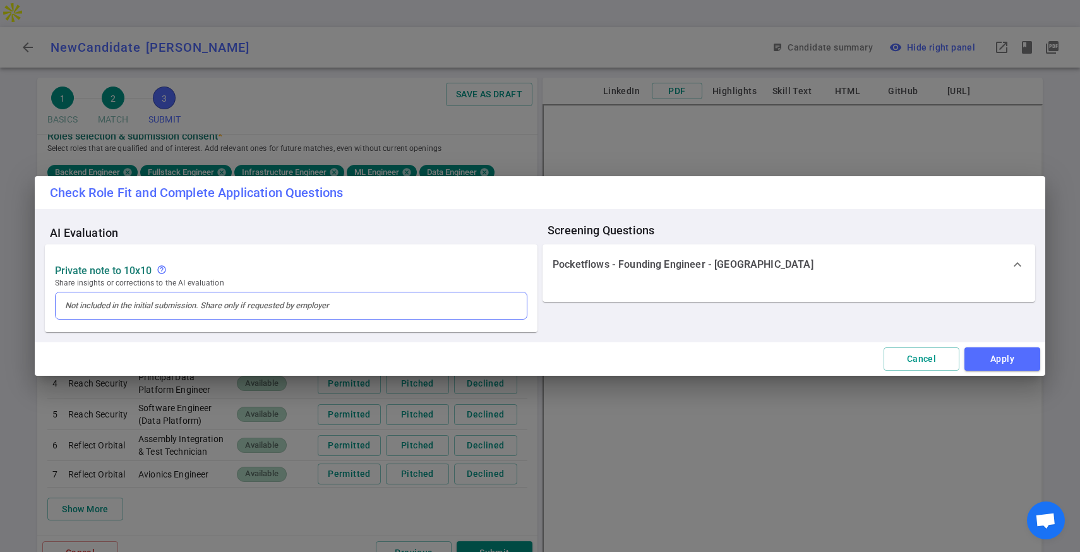
click at [497, 308] on div at bounding box center [291, 305] width 452 height 11
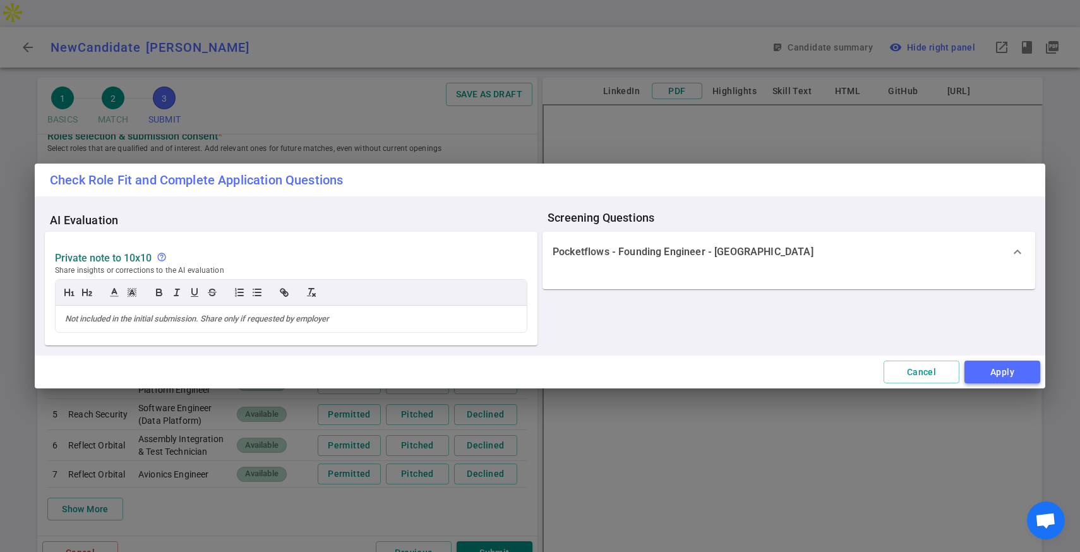
click at [994, 369] on button "Apply" at bounding box center [1002, 372] width 76 height 23
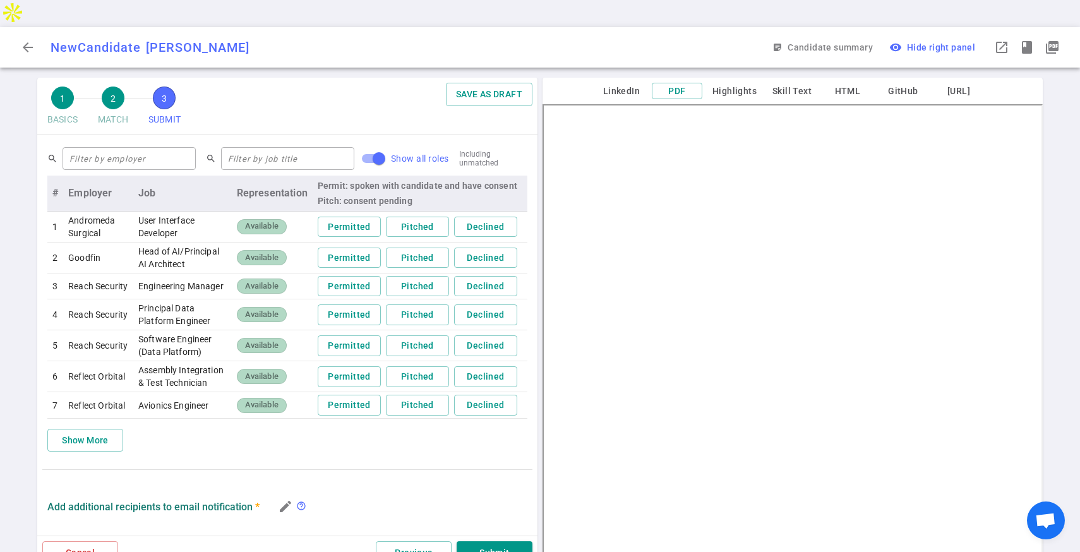
scroll to position [442, 0]
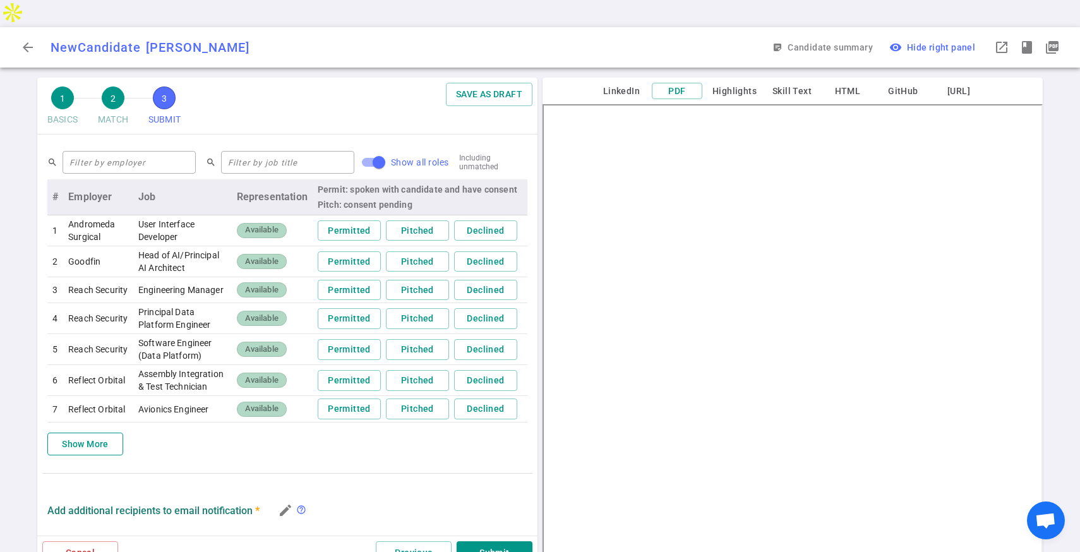
click at [80, 435] on button "Show More" at bounding box center [85, 444] width 76 height 23
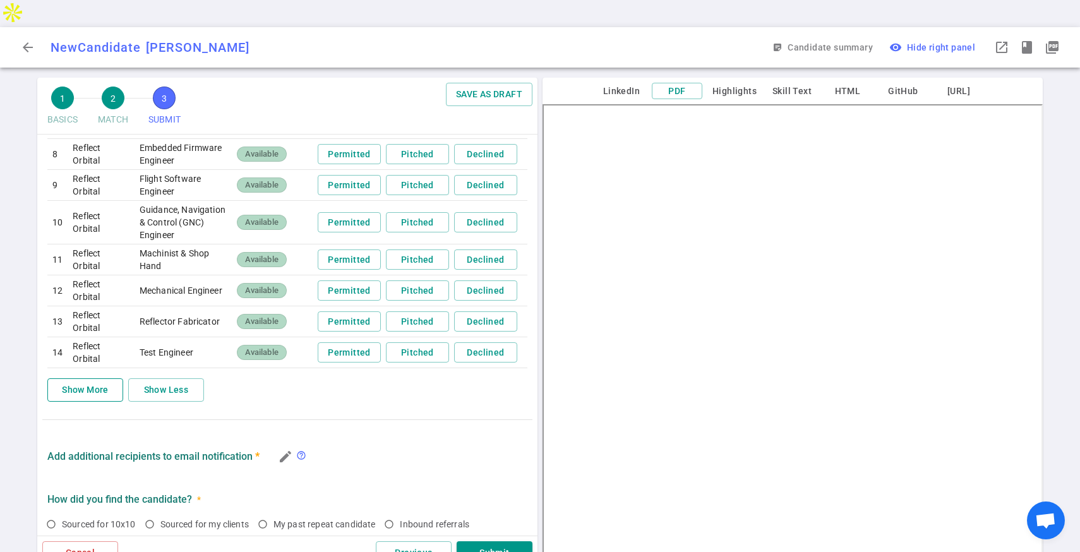
click at [106, 385] on button "Show More" at bounding box center [85, 389] width 76 height 23
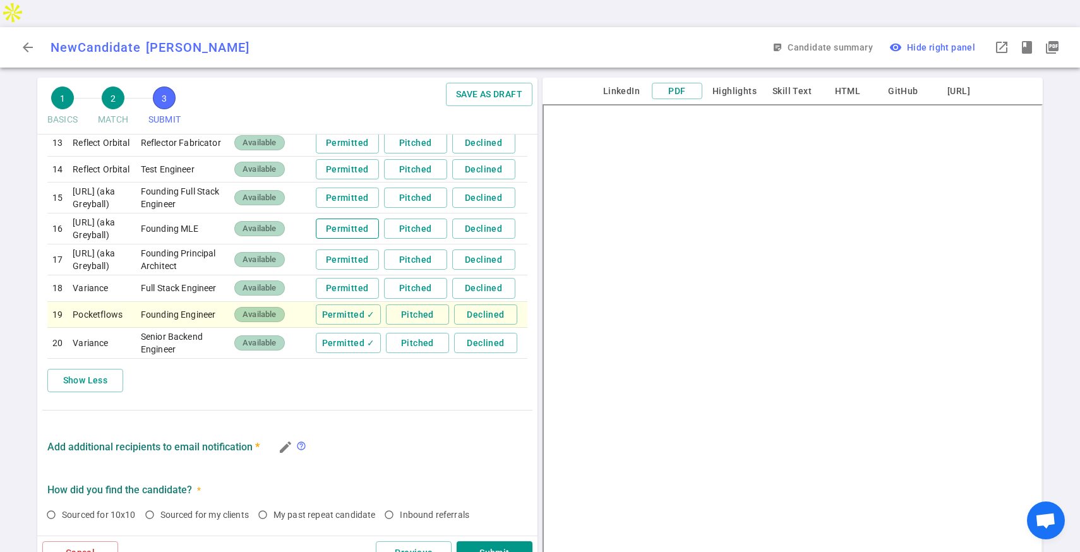
scroll to position [915, 0]
click at [338, 239] on button "Permitted" at bounding box center [347, 228] width 63 height 21
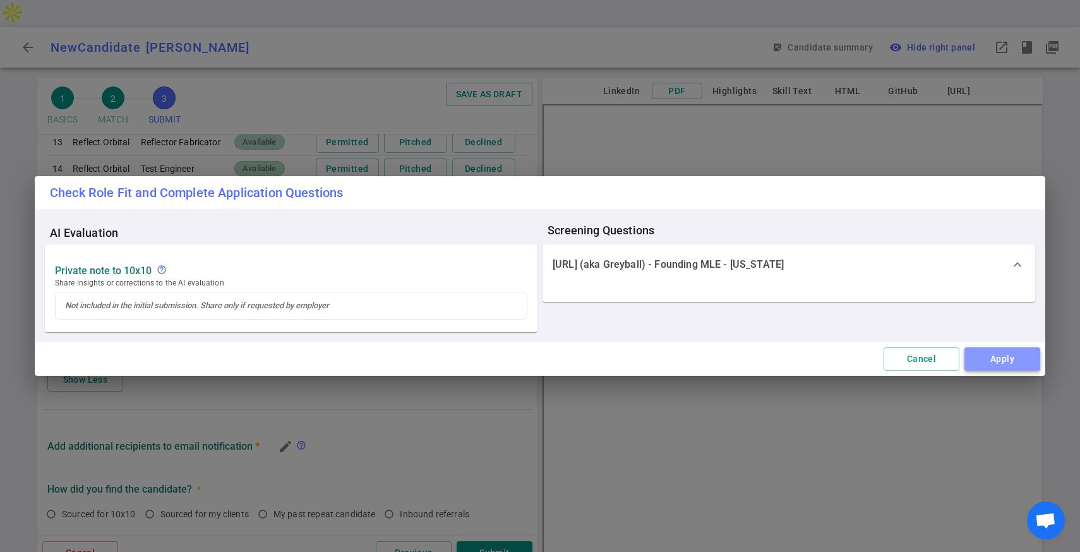
click at [999, 361] on button "Apply" at bounding box center [1002, 358] width 76 height 23
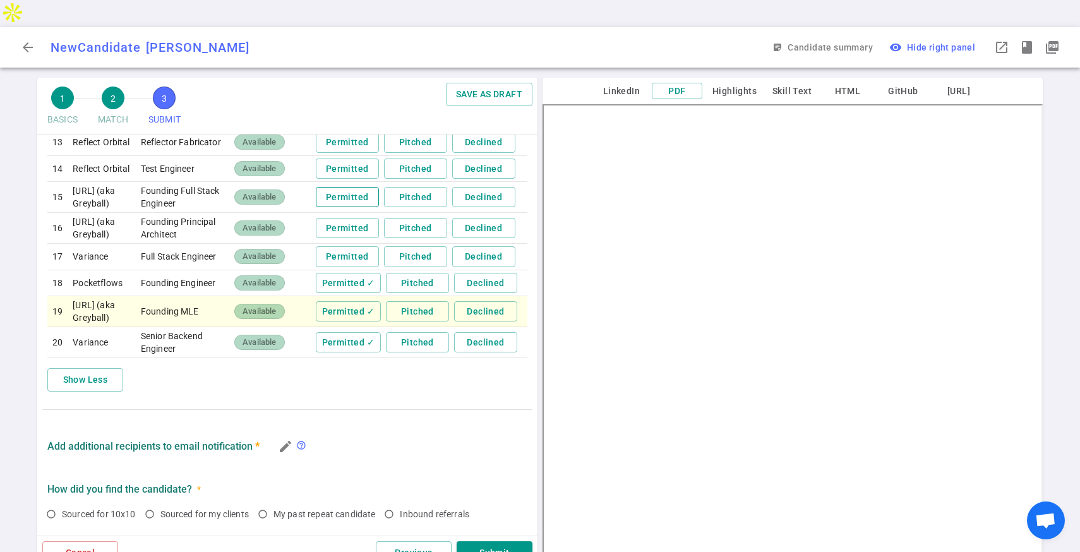
click at [329, 208] on button "Permitted" at bounding box center [347, 197] width 63 height 21
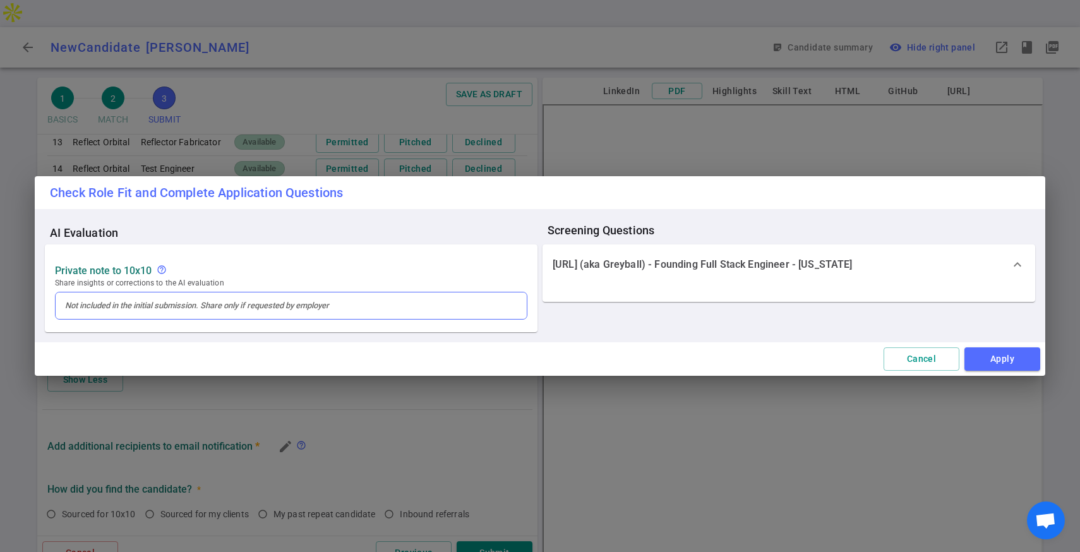
click at [277, 300] on div at bounding box center [291, 305] width 452 height 11
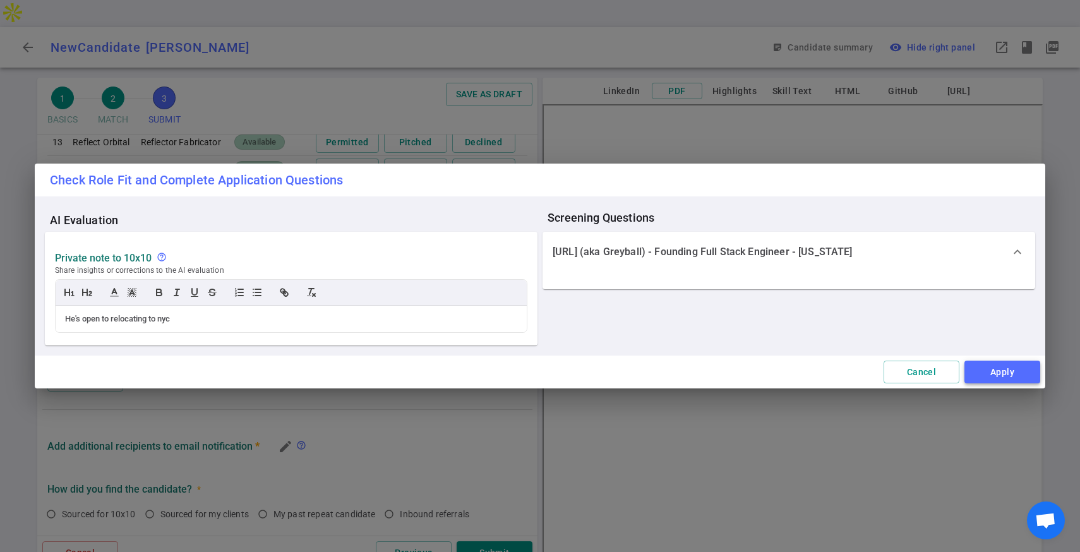
click at [979, 366] on button "Apply" at bounding box center [1002, 372] width 76 height 23
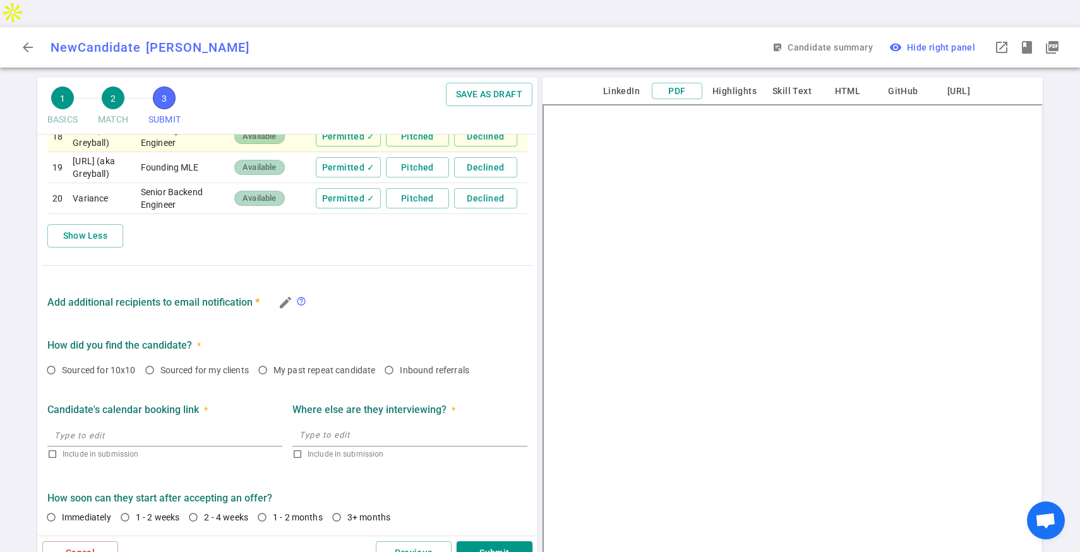
scroll to position [1142, 0]
click at [53, 359] on input "Sourced for 10x10" at bounding box center [50, 369] width 21 height 21
radio input "true"
click at [128, 506] on input "1 - 2 weeks" at bounding box center [124, 516] width 21 height 21
radio input "true"
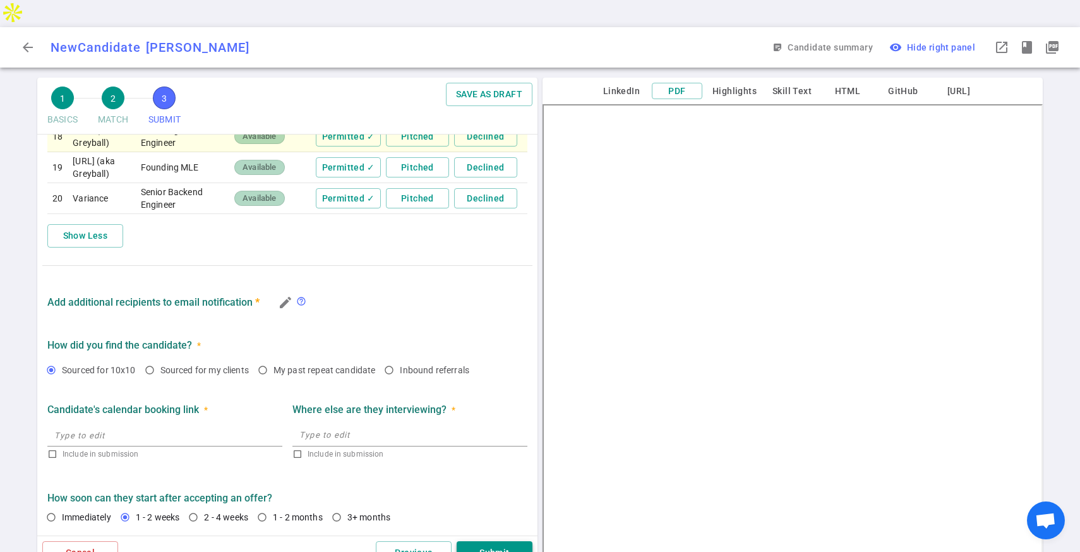
click at [484, 541] on button "Submit" at bounding box center [495, 552] width 76 height 23
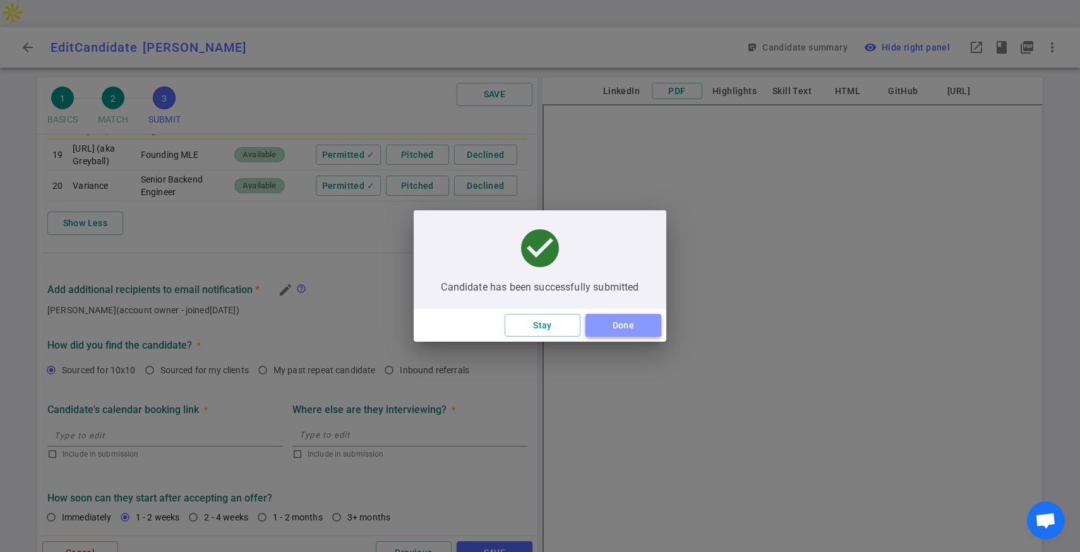
click at [609, 323] on button "Done" at bounding box center [623, 325] width 76 height 23
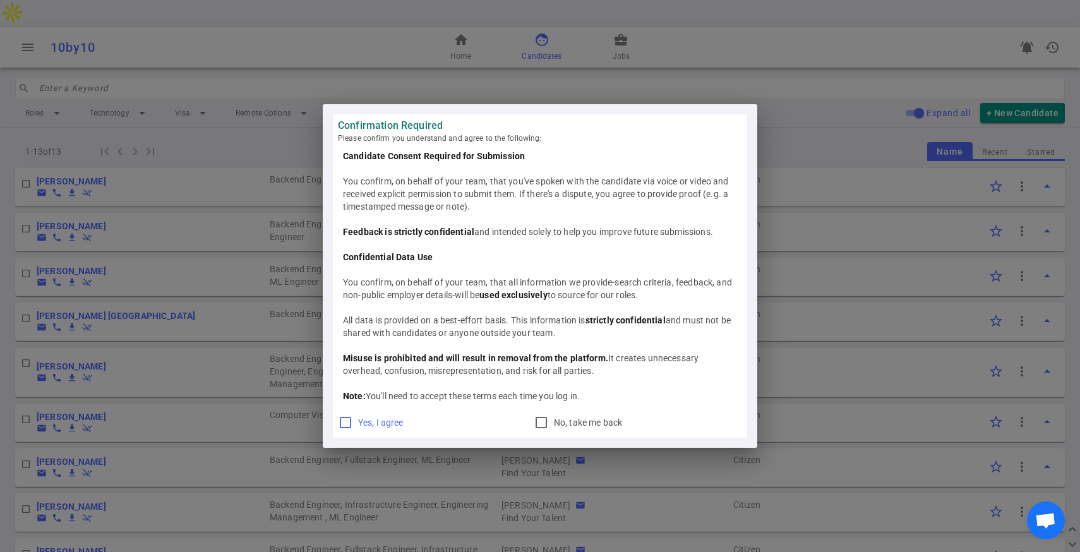
click at [347, 419] on input "Yes, I agree" at bounding box center [345, 422] width 15 height 15
checkbox input "true"
